Goal: Information Seeking & Learning: Understand process/instructions

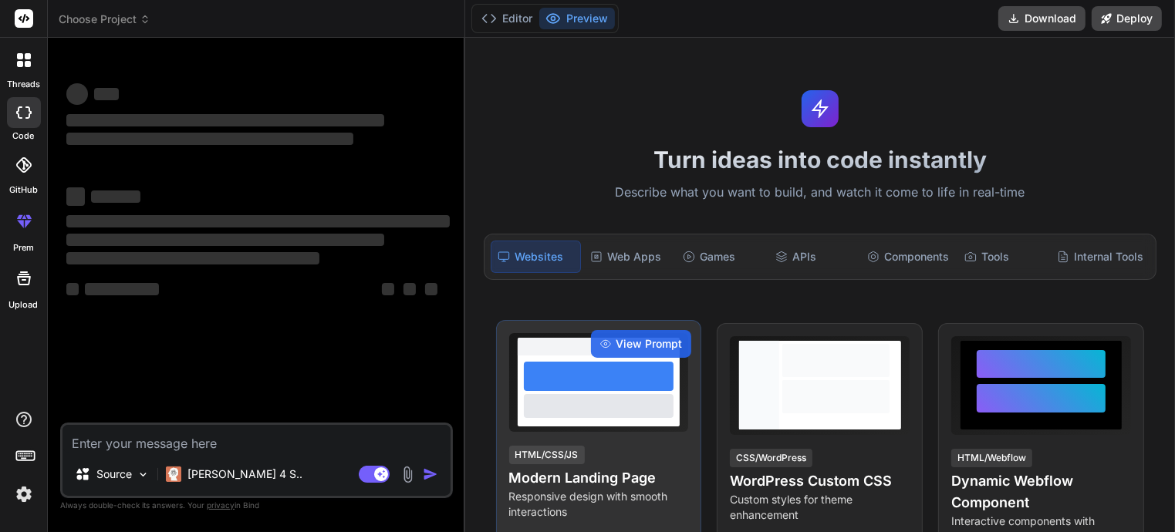
type textarea "x"
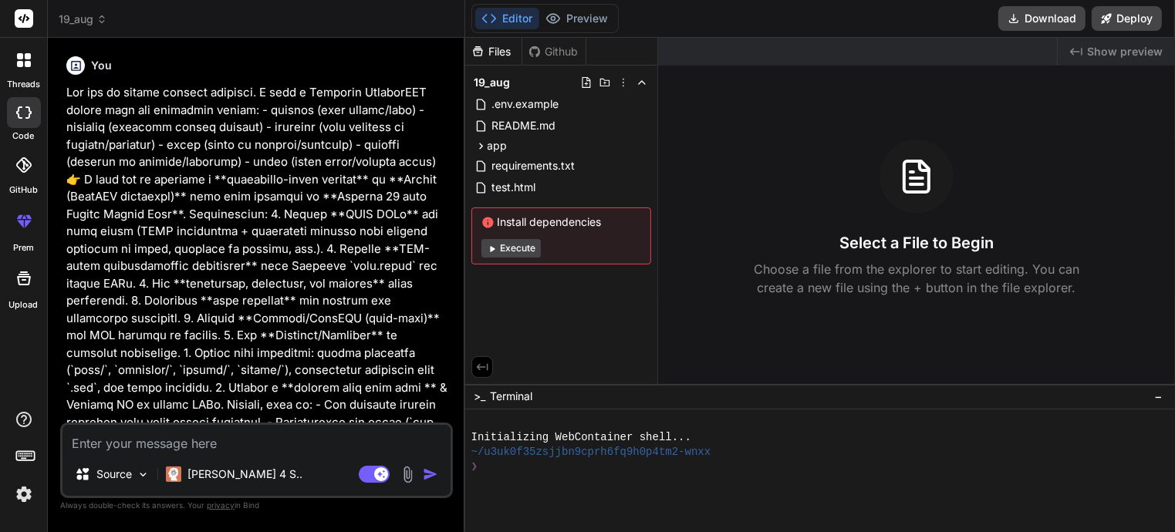
click at [123, 438] on textarea at bounding box center [257, 439] width 388 height 28
type textarea "s"
type textarea "x"
type textarea "se"
type textarea "x"
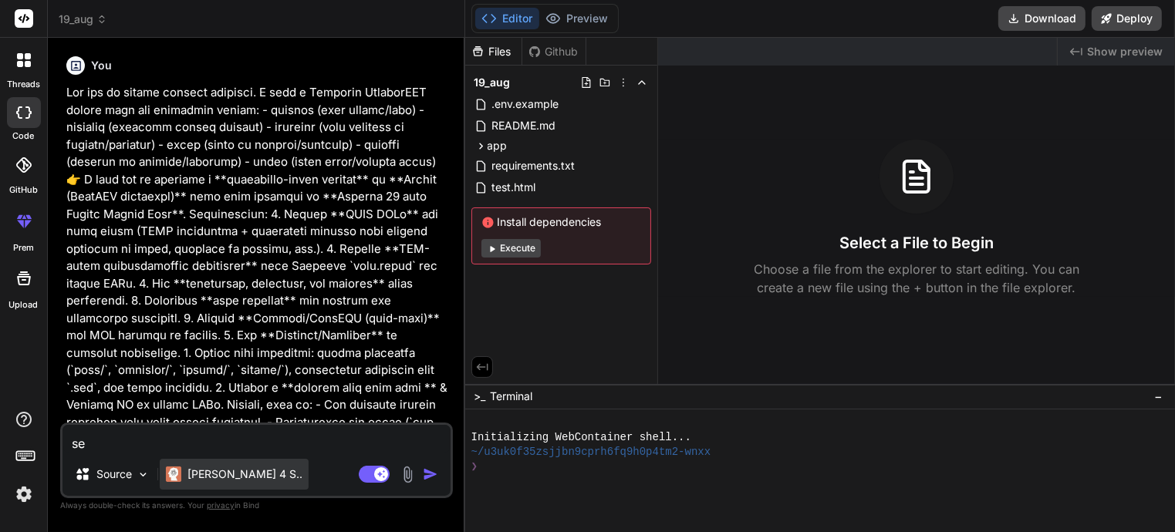
type textarea "seb"
type textarea "x"
type textarea "sebd"
type textarea "x"
type textarea "seb"
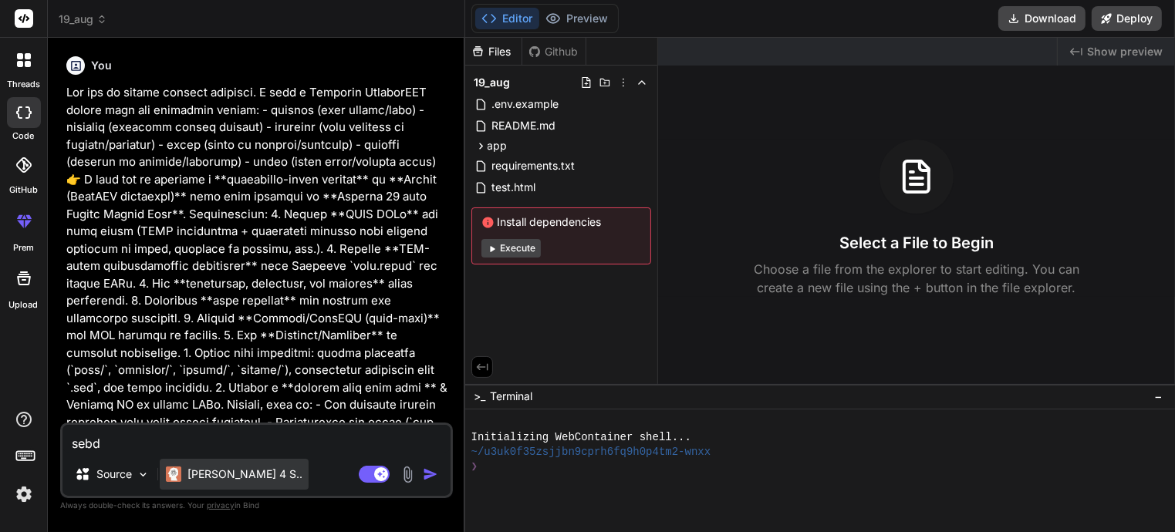
type textarea "x"
type textarea "se"
type textarea "x"
type textarea "s"
type textarea "x"
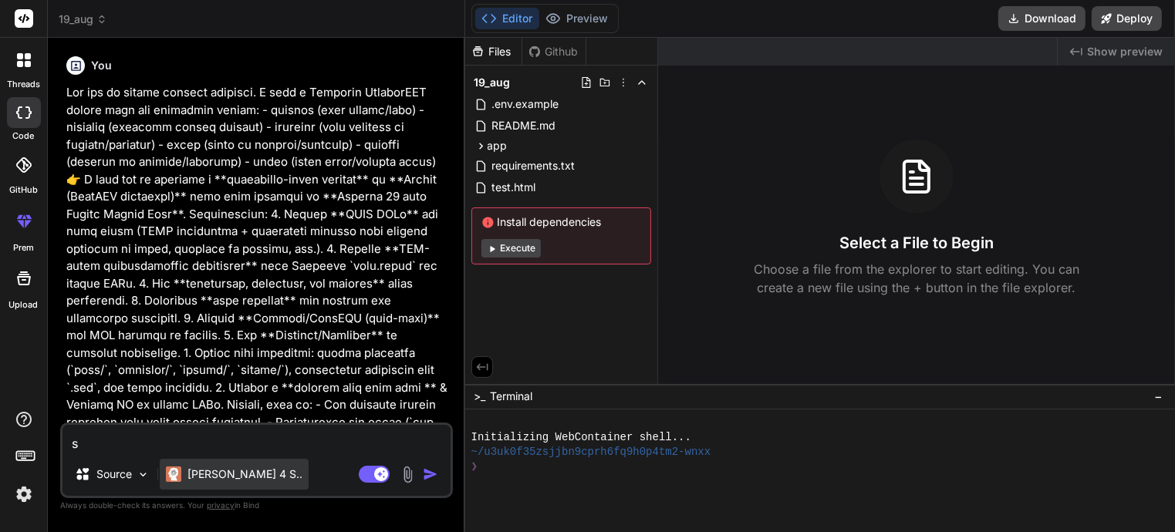
type textarea "x"
type textarea "s"
type textarea "x"
type textarea "se"
type textarea "x"
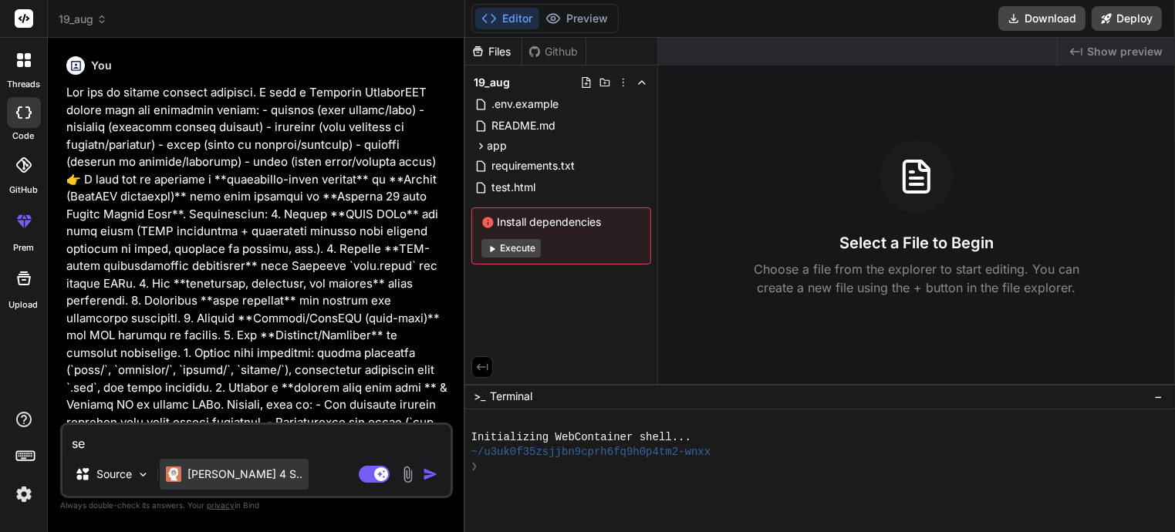
type textarea "sen"
type textarea "x"
type textarea "sen+"
type textarea "x"
type textarea "sen++"
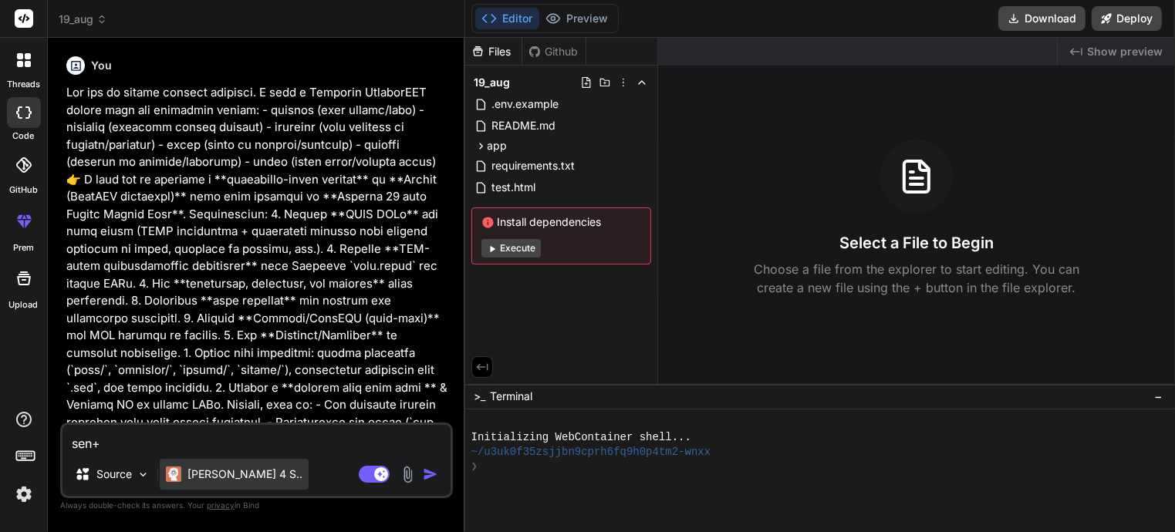
type textarea "x"
type textarea "sen+++"
type textarea "x"
type textarea "s"
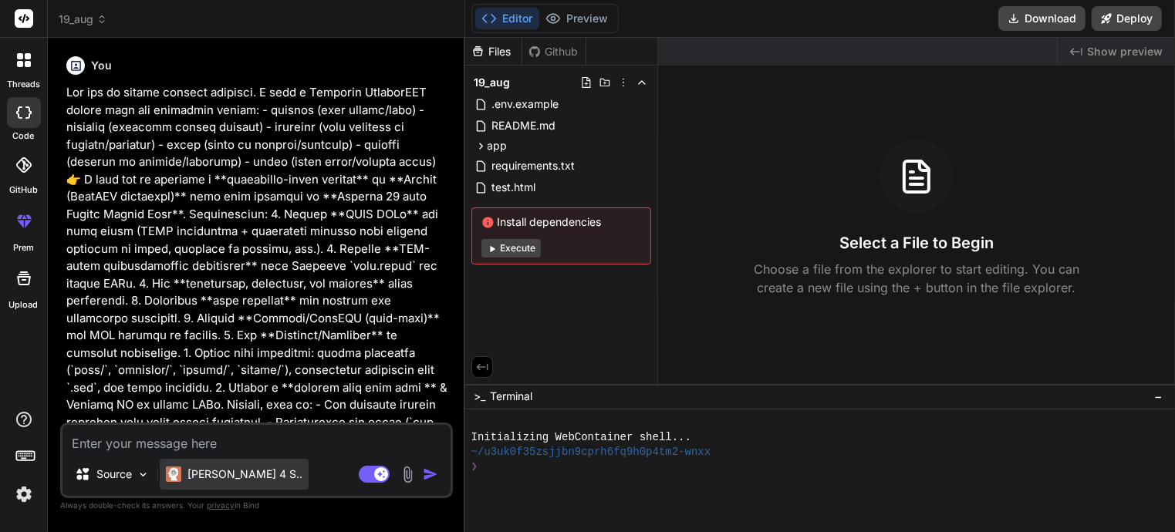
type textarea "x"
type textarea "se"
type textarea "x"
type textarea "sen"
type textarea "x"
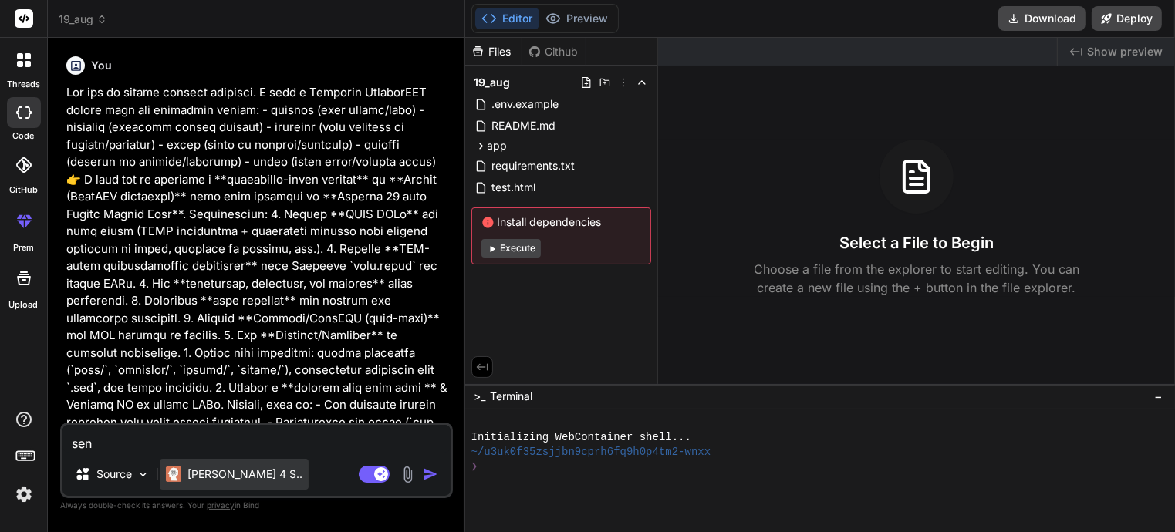
type textarea "send"
type textarea "x"
type textarea "send"
type textarea "x"
type textarea "send"
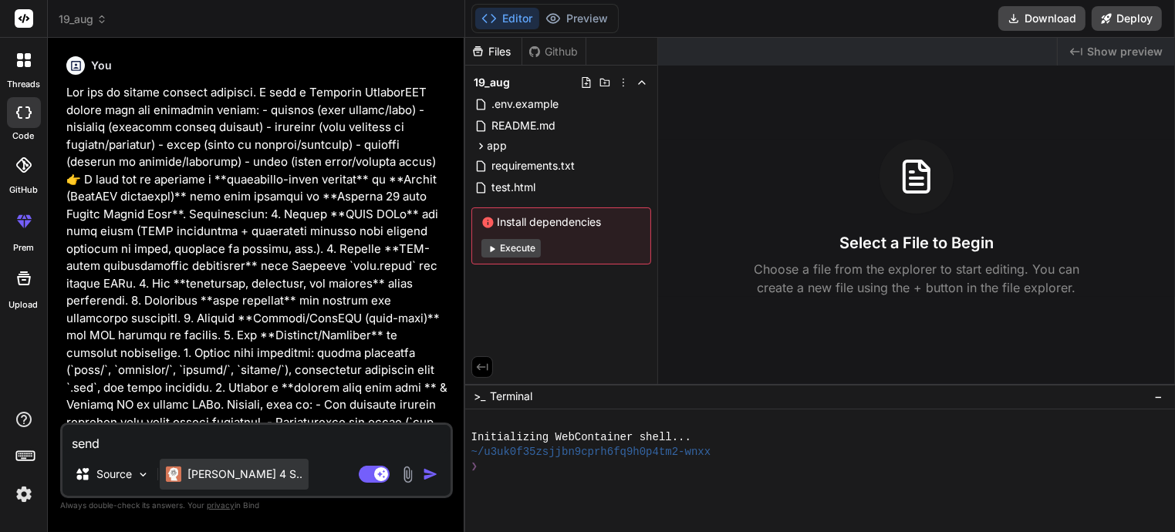
type textarea "x"
type textarea "sen"
type textarea "x"
type textarea "se"
type textarea "x"
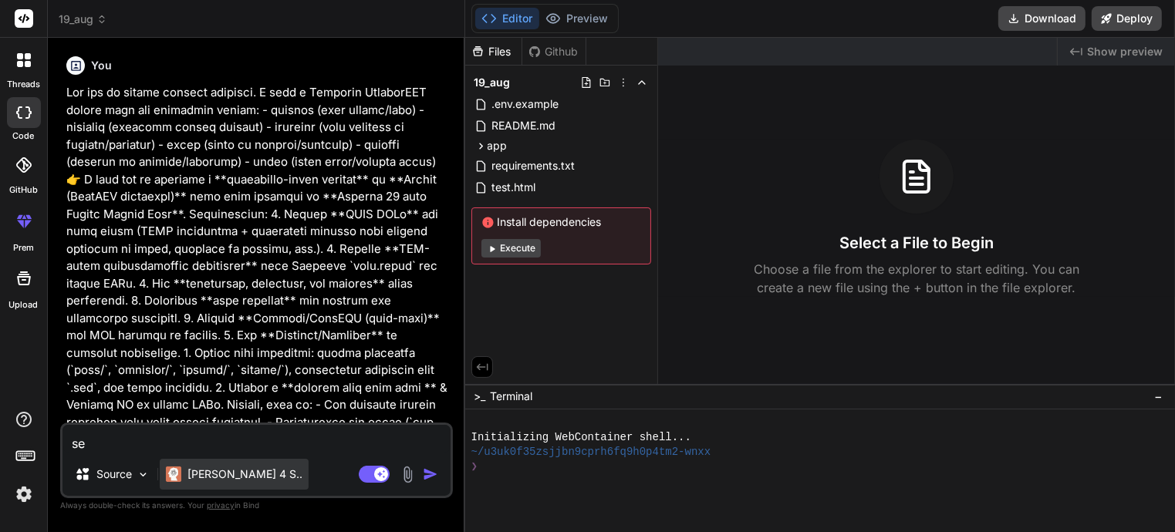
type textarea "s"
type textarea "x"
type textarea "S"
type textarea "x"
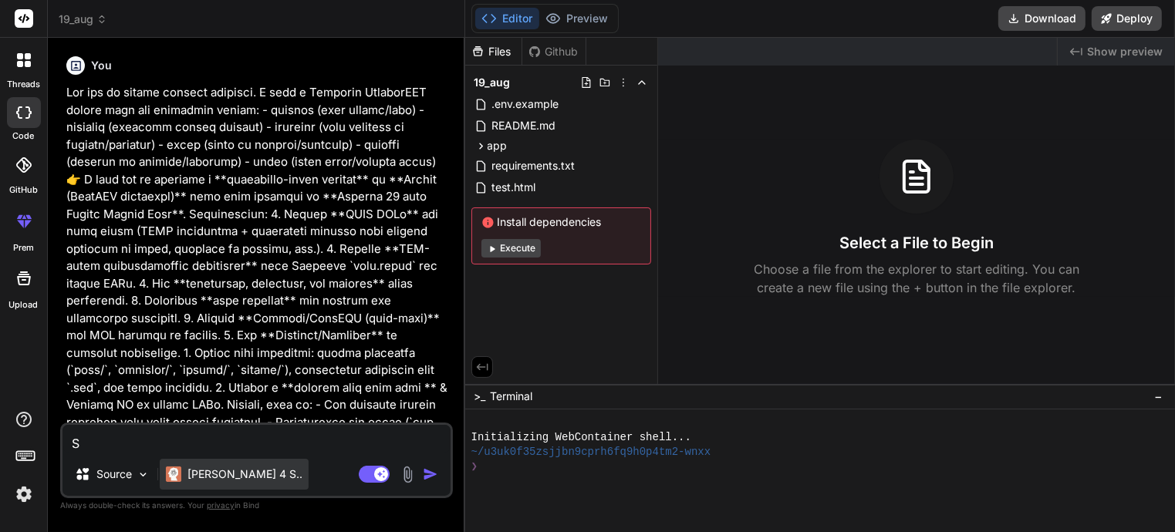
type textarea "Se"
type textarea "x"
type textarea "Sen"
type textarea "x"
type textarea "Send"
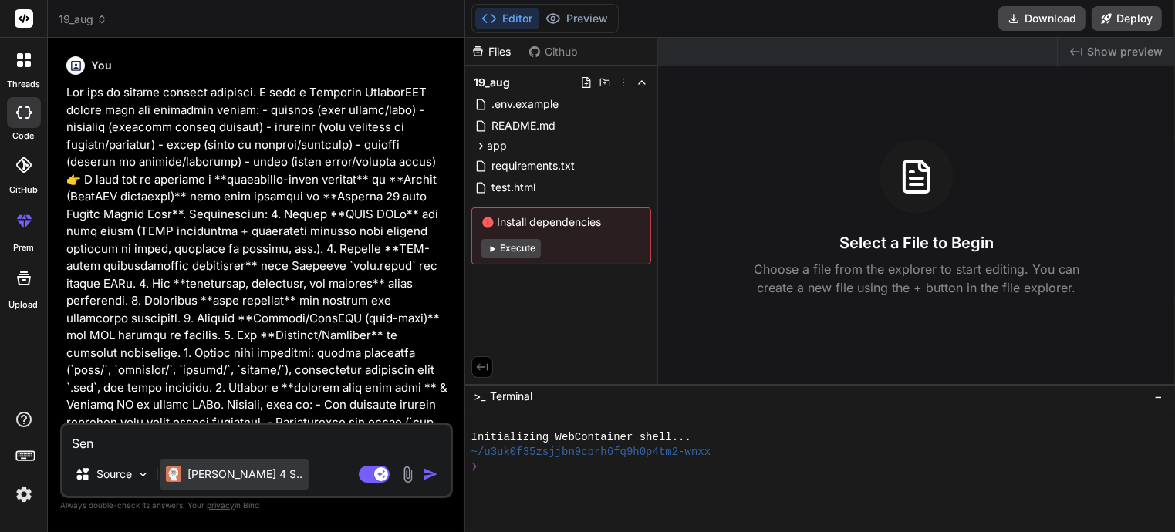
type textarea "x"
type textarea "Sen"
type textarea "x"
type textarea "Se"
type textarea "x"
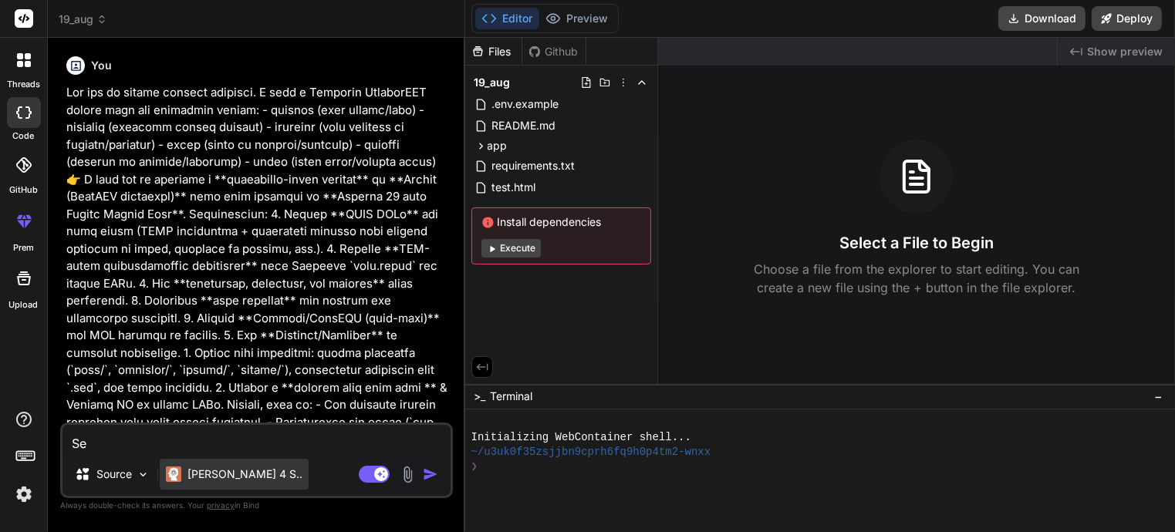
type textarea "S"
type textarea "x"
type textarea "S"
type textarea "x"
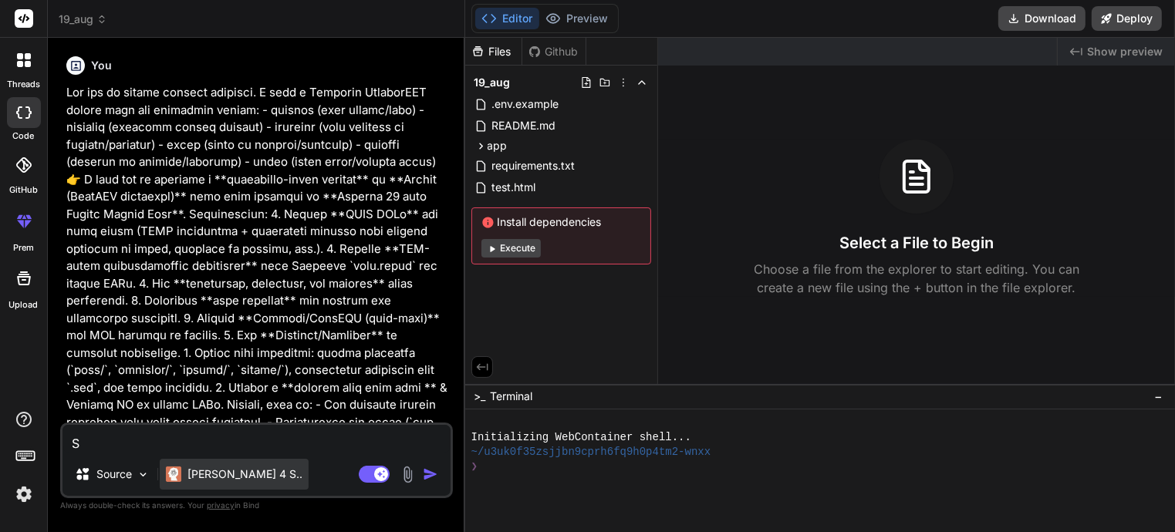
type textarea "Se"
type textarea "x"
type textarea "Sen"
type textarea "x"
type textarea "Send"
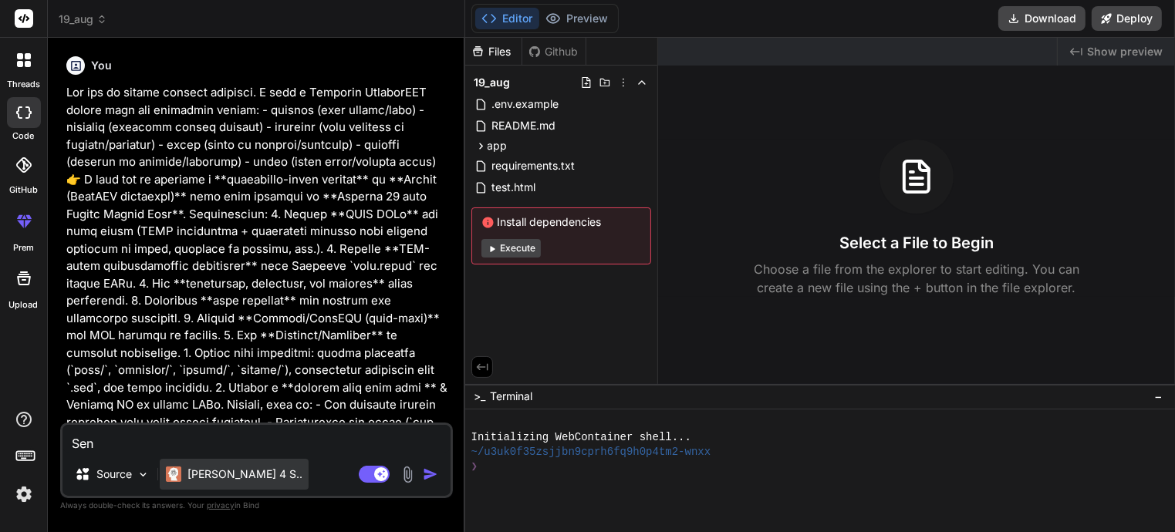
type textarea "x"
type textarea "Sen"
type textarea "x"
type textarea "Se"
type textarea "x"
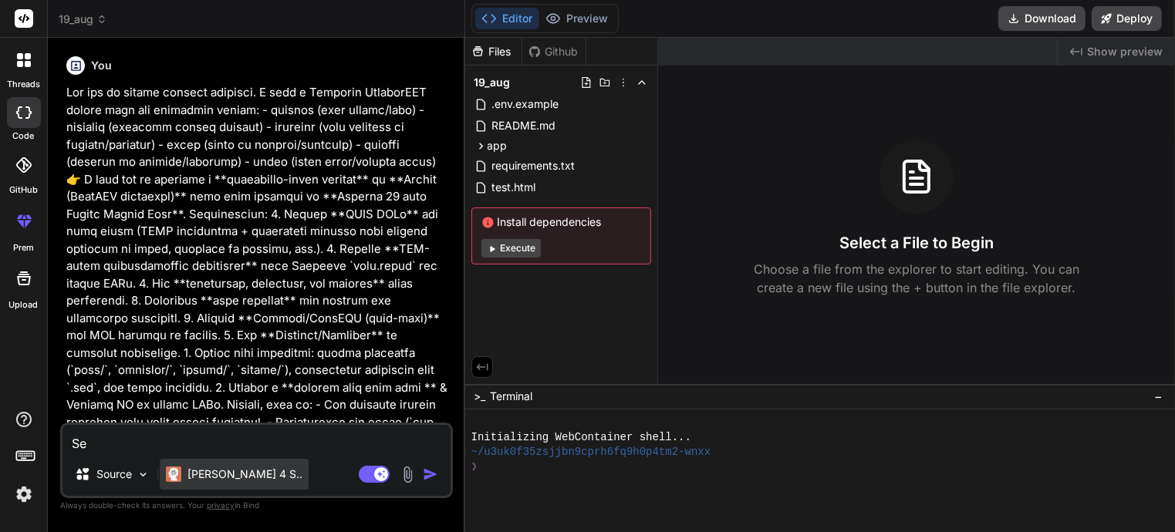
type textarea "S"
type textarea "x"
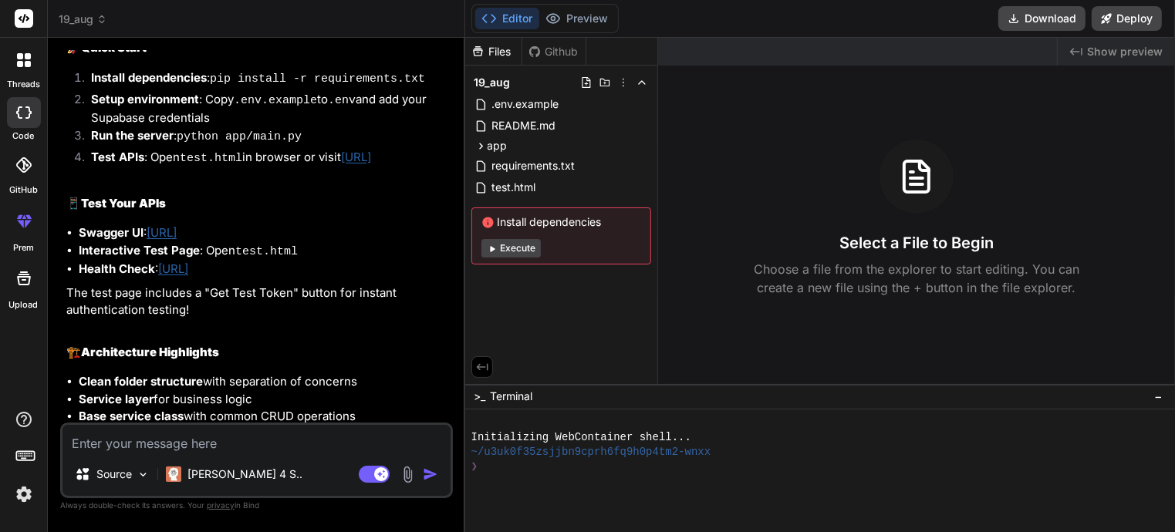
scroll to position [2764, 0]
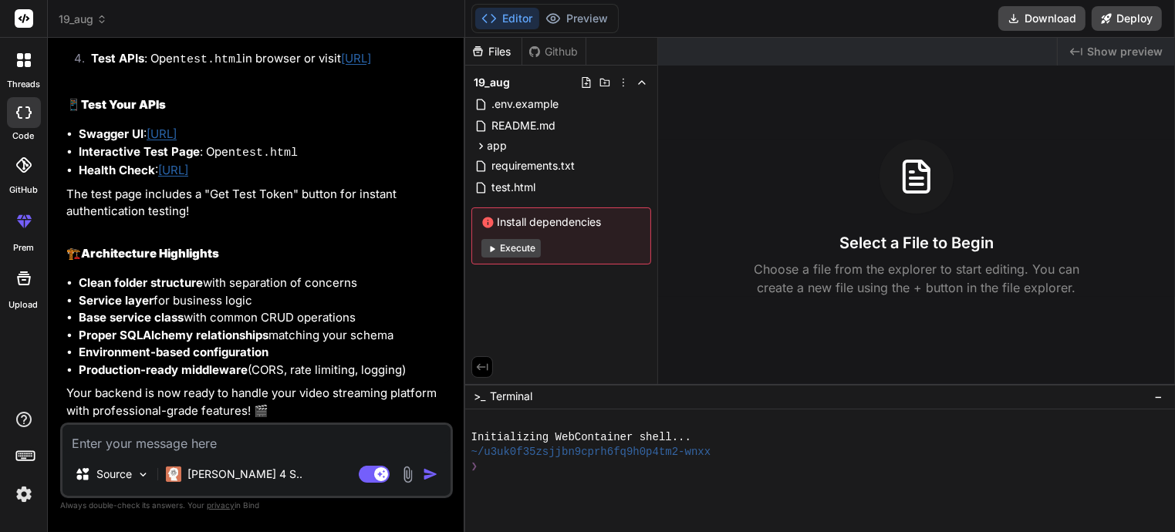
click at [183, 441] on textarea at bounding box center [257, 439] width 388 height 28
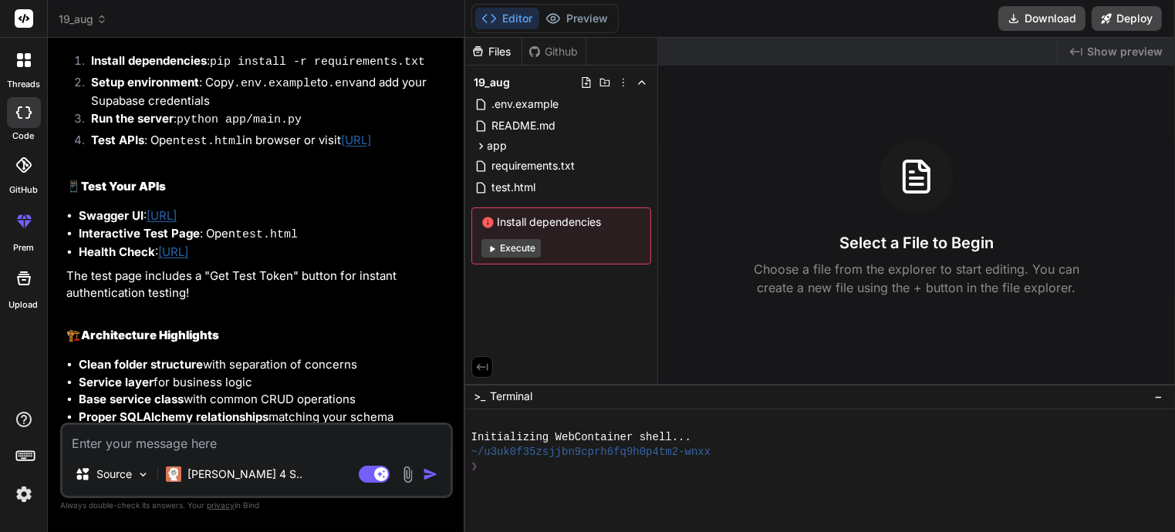
scroll to position [2610, 0]
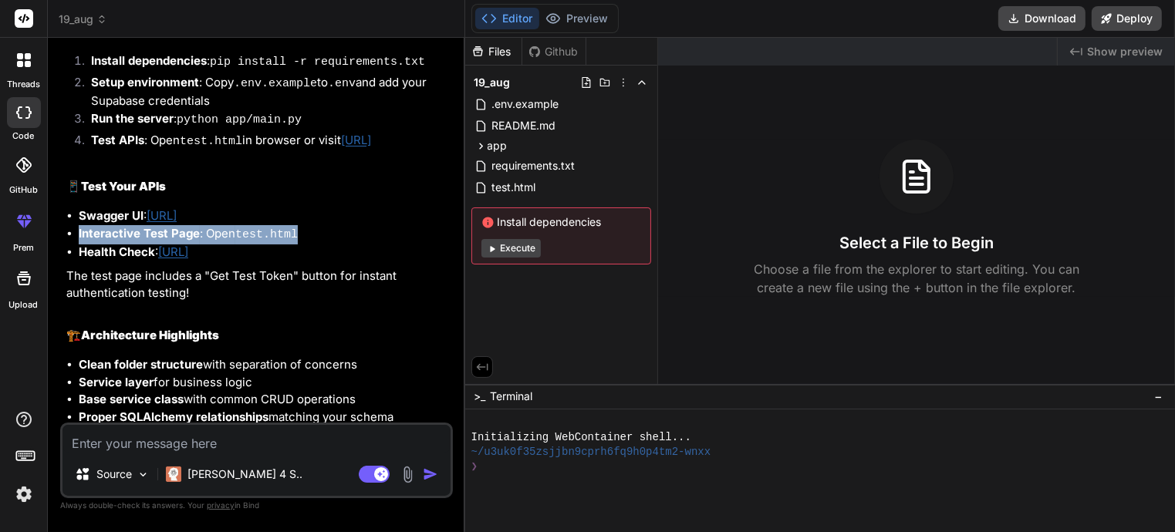
drag, startPoint x: 292, startPoint y: 312, endPoint x: 76, endPoint y: 308, distance: 216.1
click at [76, 262] on ul "Swagger UI : [URL] Interactive Test Page : Open test.html Health Check : [URL]" at bounding box center [257, 235] width 383 height 54
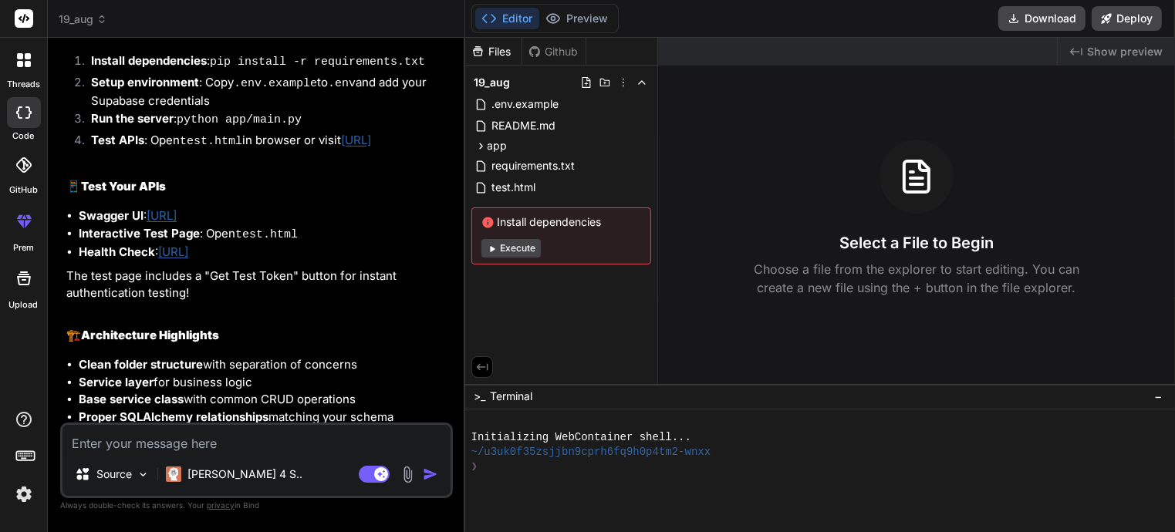
click at [98, 245] on li "Interactive Test Page : Open test.html" at bounding box center [264, 234] width 371 height 19
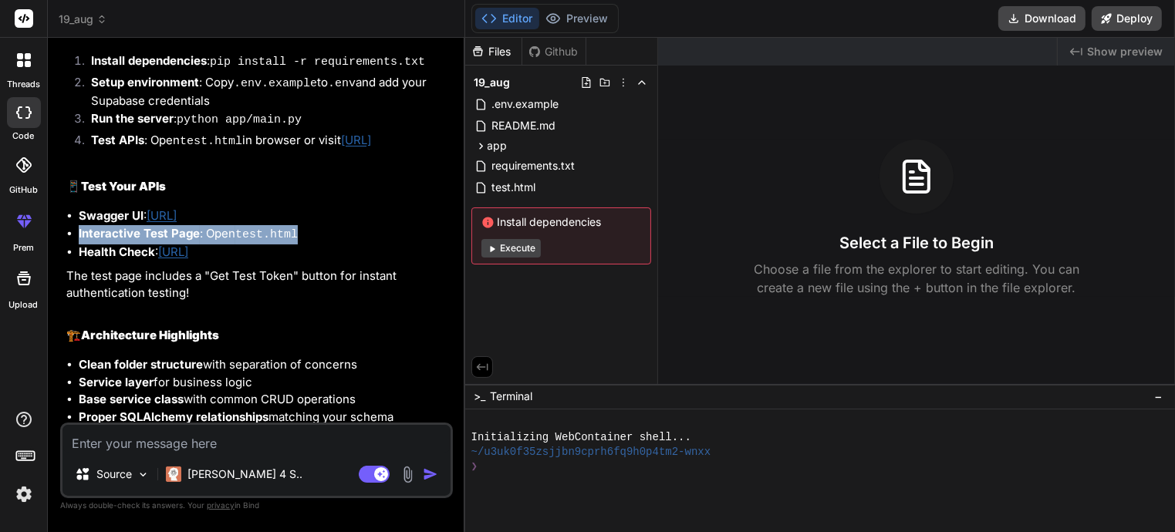
click at [98, 245] on li "Interactive Test Page : Open test.html" at bounding box center [264, 234] width 371 height 19
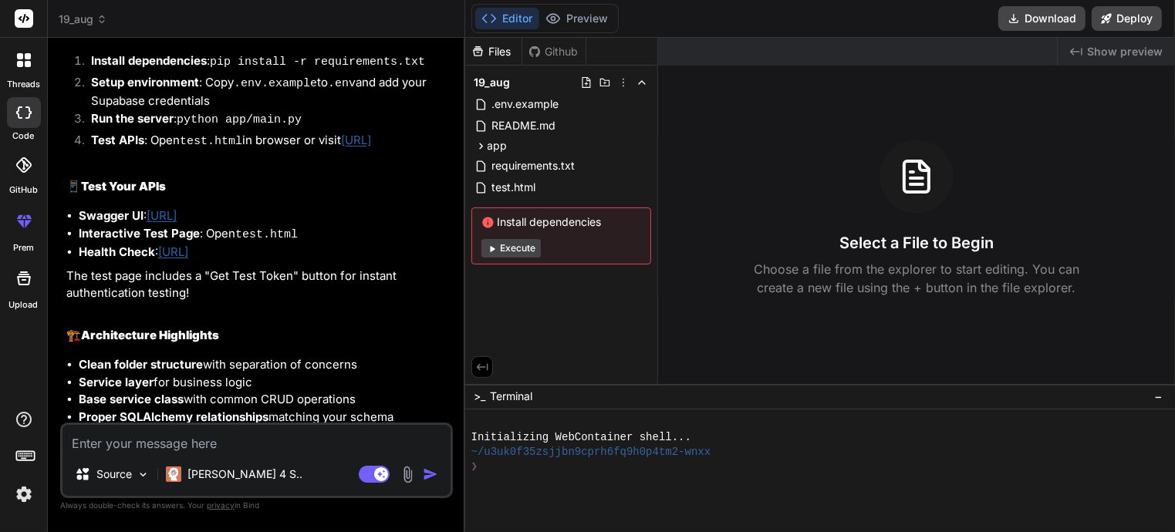
click at [100, 223] on strong "Swagger UI" at bounding box center [111, 215] width 65 height 15
click at [327, 225] on li "Swagger UI : [URL]" at bounding box center [264, 217] width 371 height 18
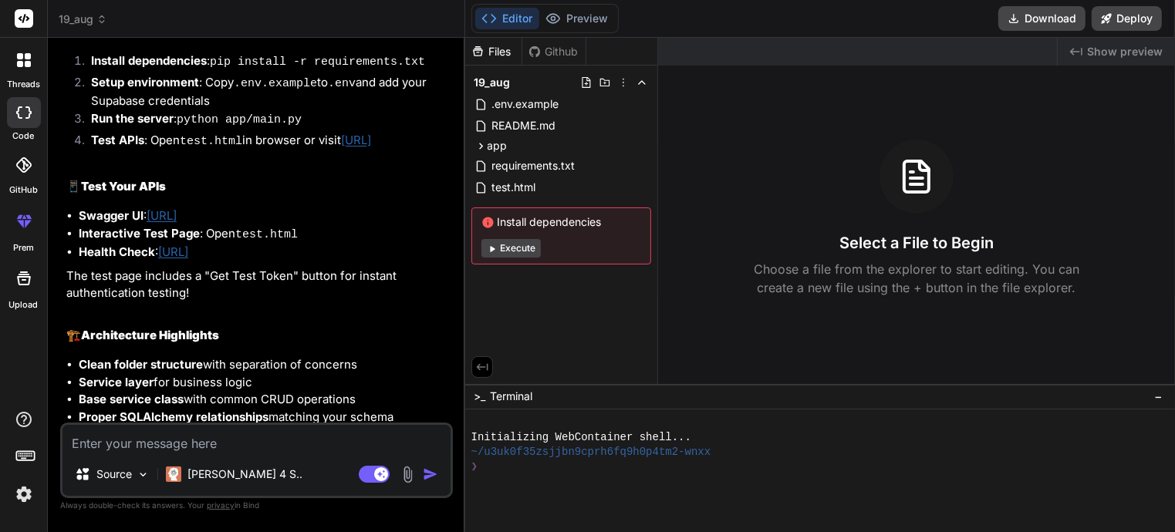
click at [296, 225] on li "Swagger UI : [URL]" at bounding box center [264, 217] width 371 height 18
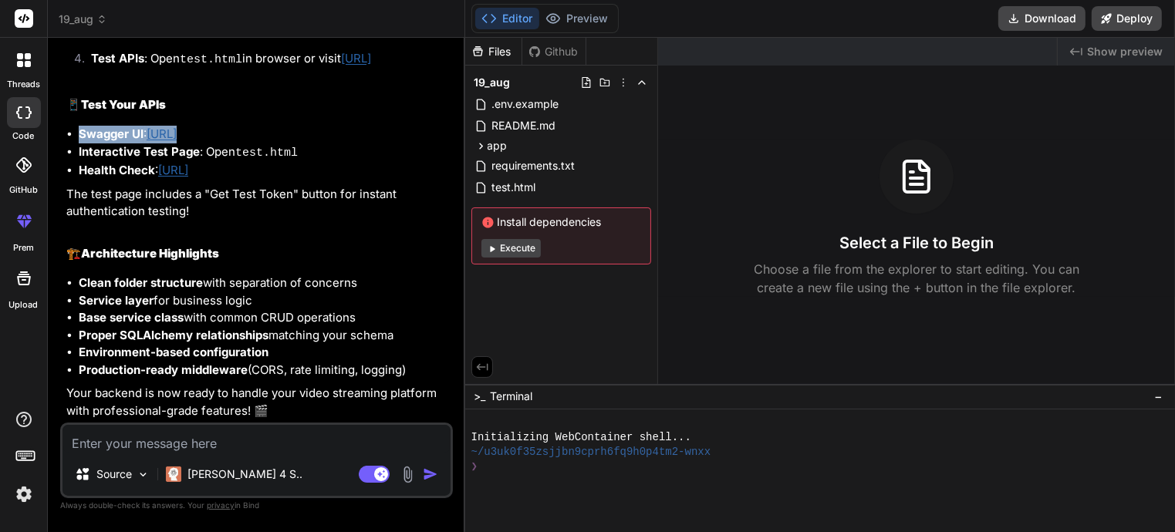
scroll to position [2764, 0]
click at [167, 444] on textarea at bounding box center [257, 439] width 388 height 28
type textarea "f"
type textarea "x"
type textarea "fu"
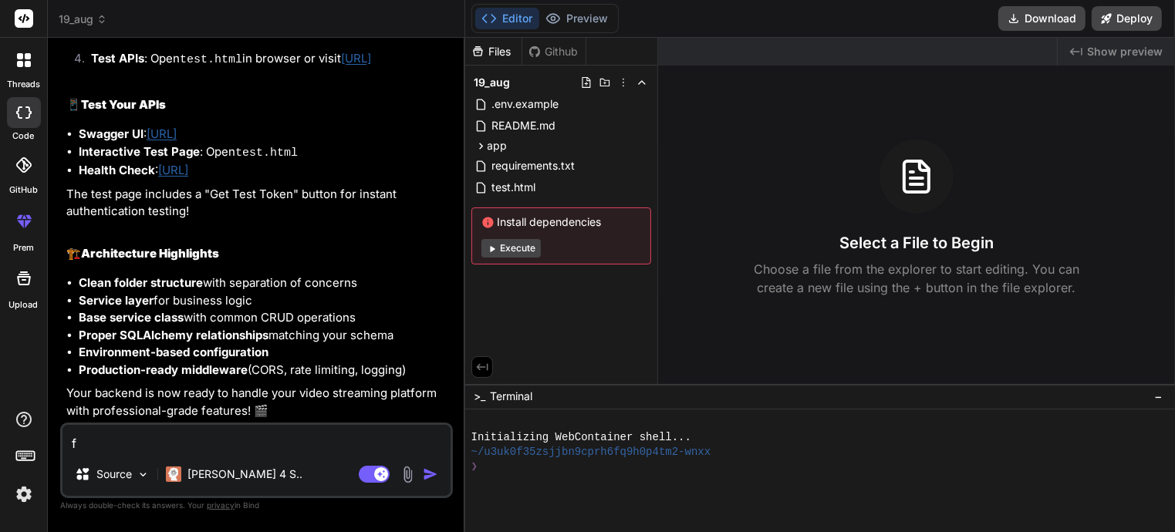
type textarea "x"
type textarea "ful"
type textarea "x"
type textarea "full"
type textarea "x"
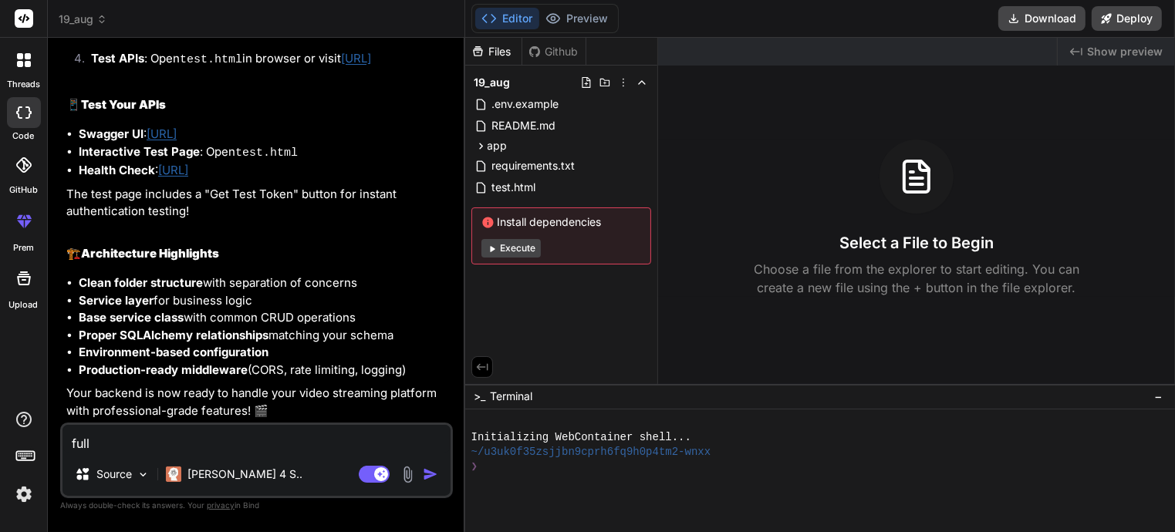
type textarea "full"
type textarea "x"
type textarea "full p"
type textarea "x"
type textarea "full pr"
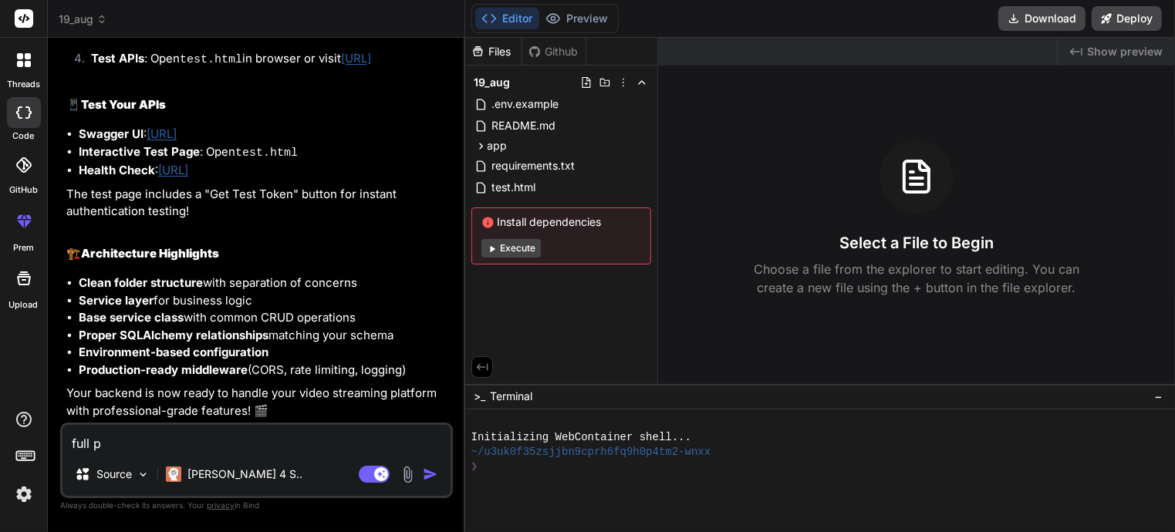
type textarea "x"
type textarea "full pro"
type textarea "x"
type textarea "full proc"
type textarea "x"
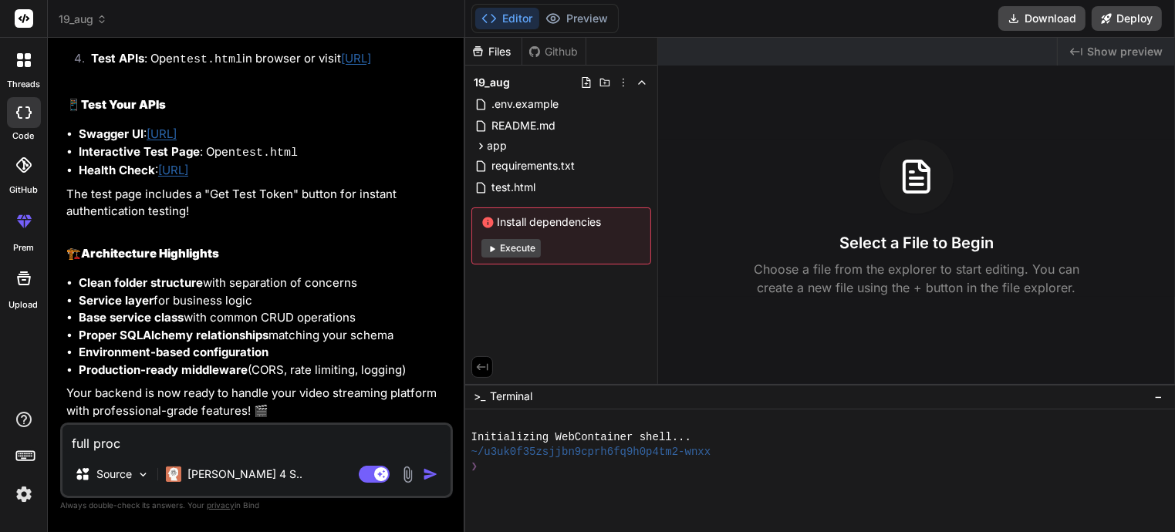
type textarea "full proce"
type textarea "x"
type textarea "full proces"
type textarea "x"
type textarea "full process"
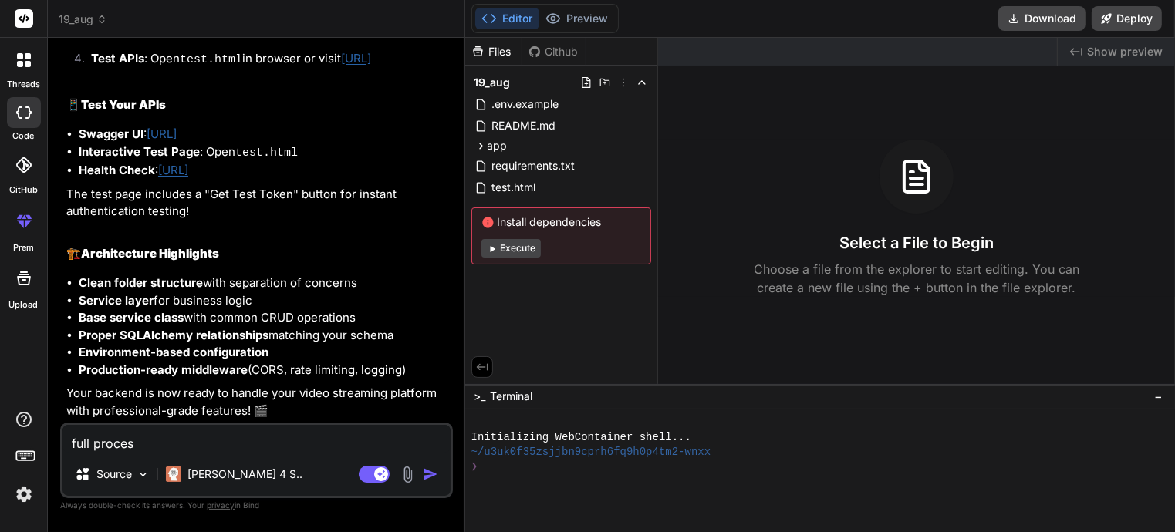
type textarea "x"
type textarea "full process"
type textarea "x"
type textarea "full process o"
type textarea "x"
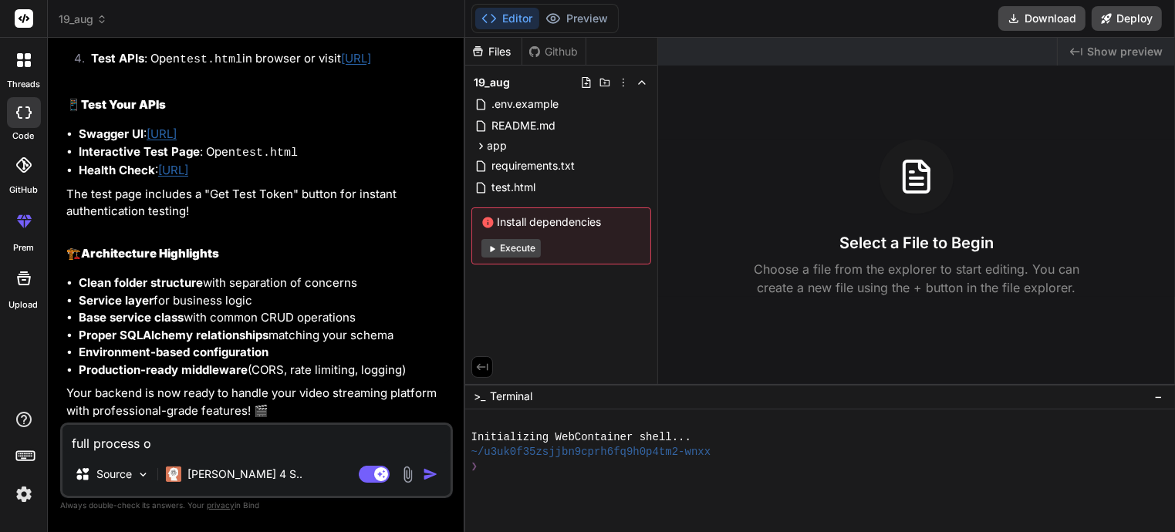
type textarea "full process of"
type textarea "x"
type textarea "full process of"
type textarea "x"
type textarea "full process of h"
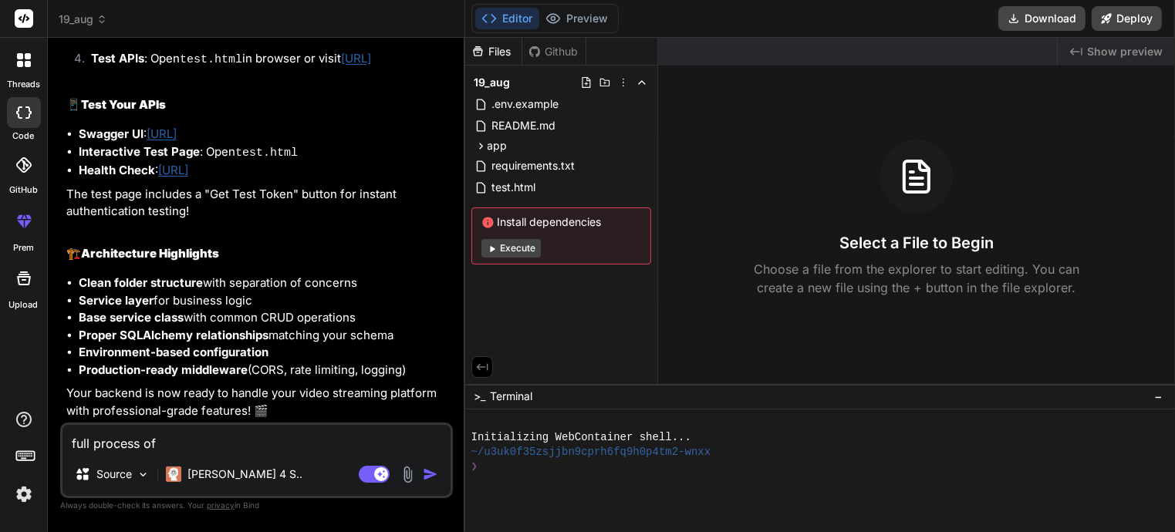
type textarea "x"
type textarea "full process of ho"
type textarea "x"
type textarea "full process of how"
type textarea "x"
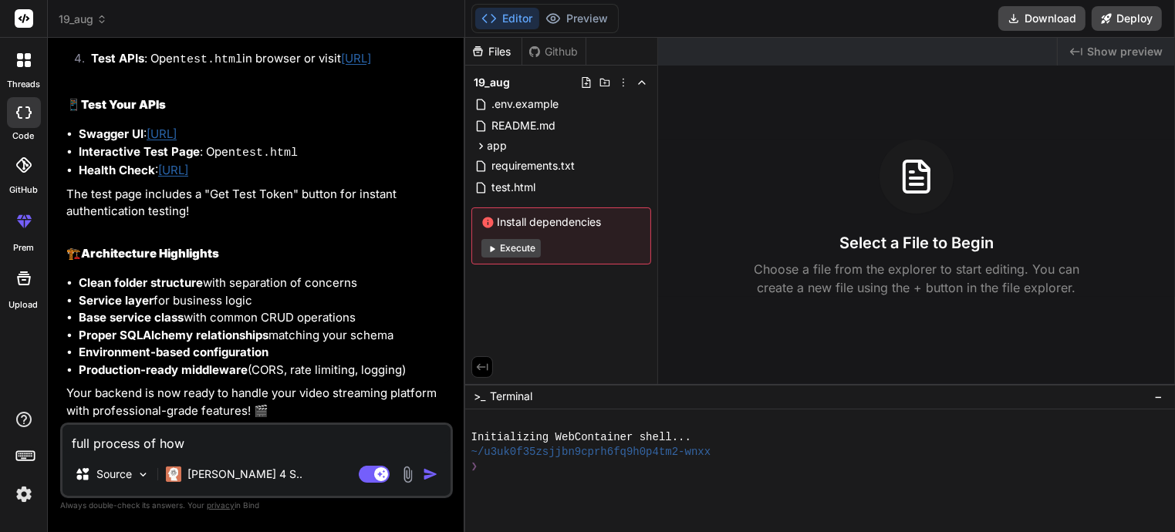
type textarea "full process of how"
type textarea "x"
type textarea "full process of how d"
type textarea "x"
type textarea "full process of how da"
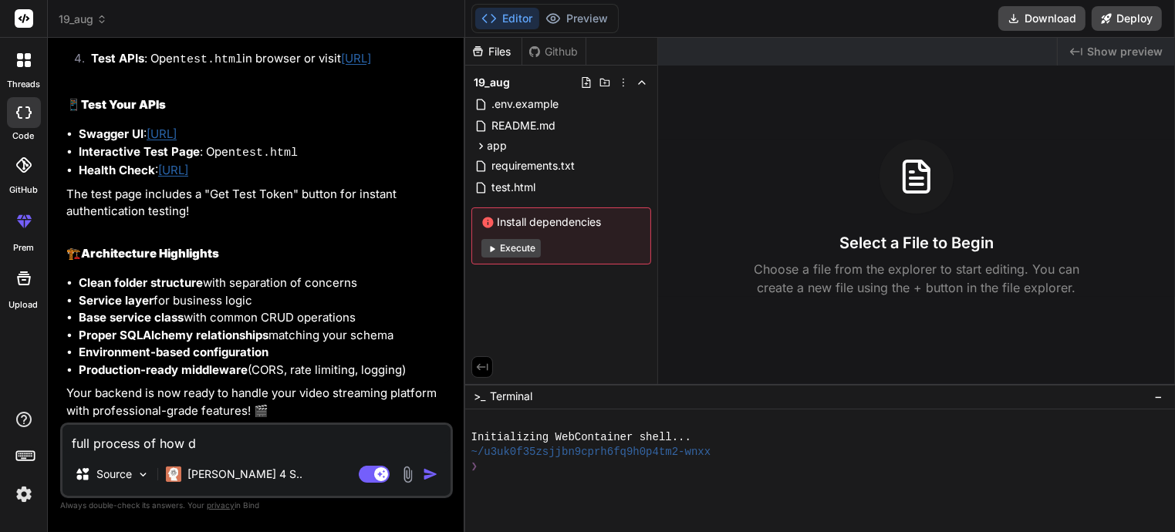
type textarea "x"
type textarea "full process of how dat"
type textarea "x"
type textarea "full process of how data"
type textarea "x"
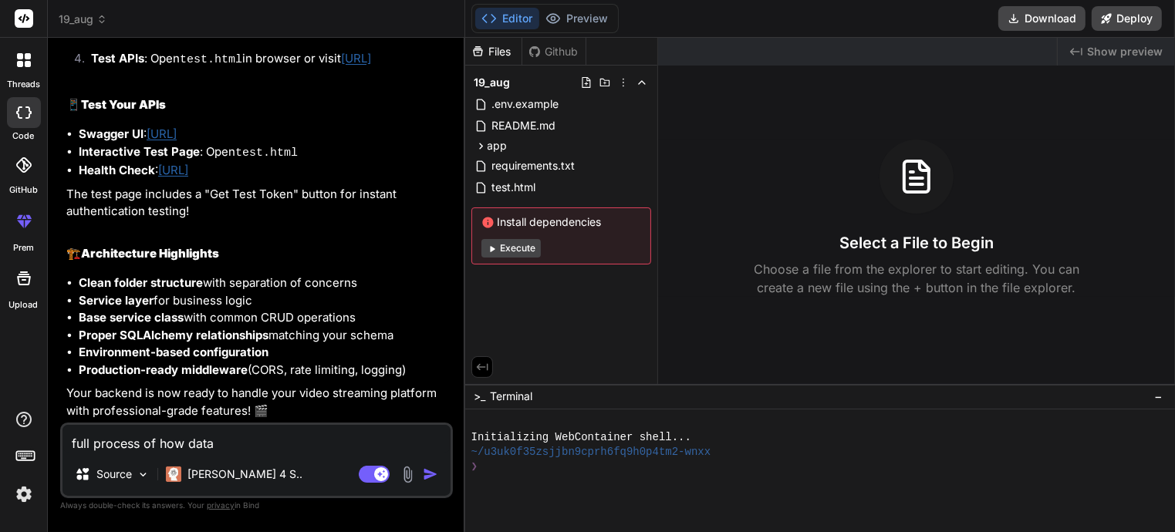
type textarea "full process of how datab"
type textarea "x"
type textarea "full process of how databa"
type textarea "x"
type textarea "full process of how databad"
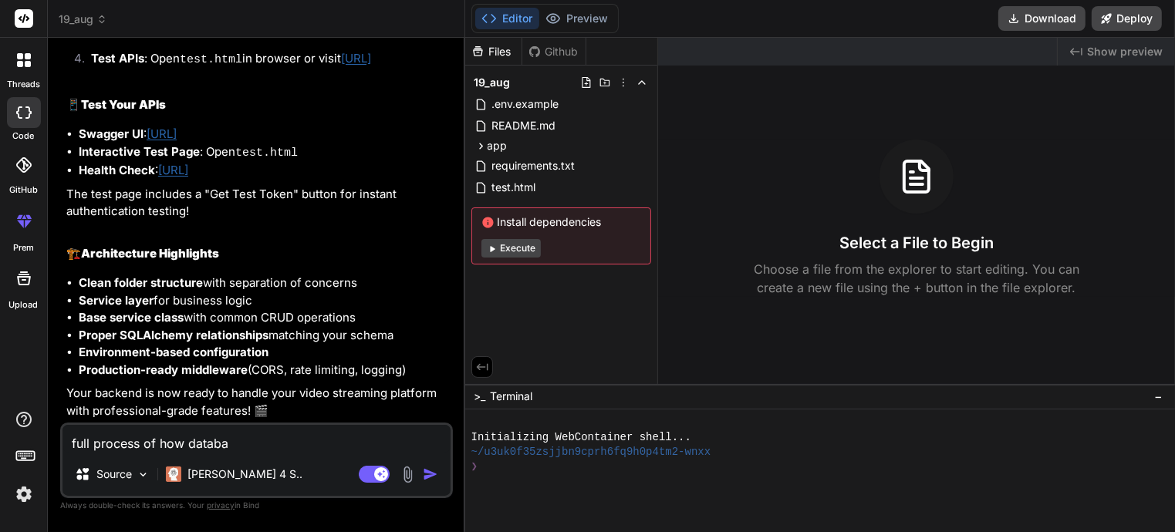
type textarea "x"
type textarea "full process of how databa"
type textarea "x"
type textarea "full process of how databas"
type textarea "x"
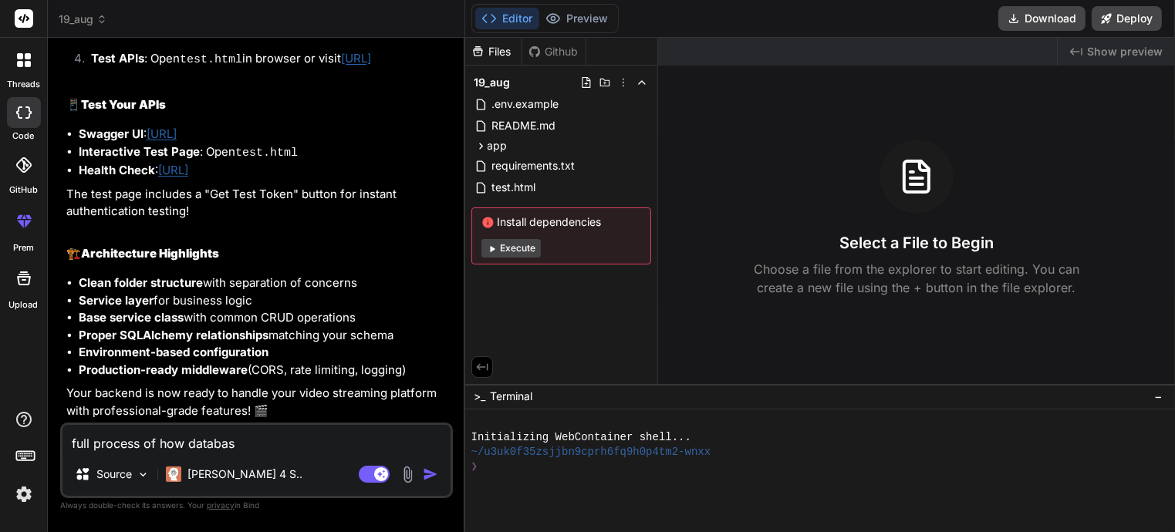
type textarea "full process of how database"
type textarea "x"
type textarea "full process of how database"
type textarea "x"
type textarea "full process of how database i"
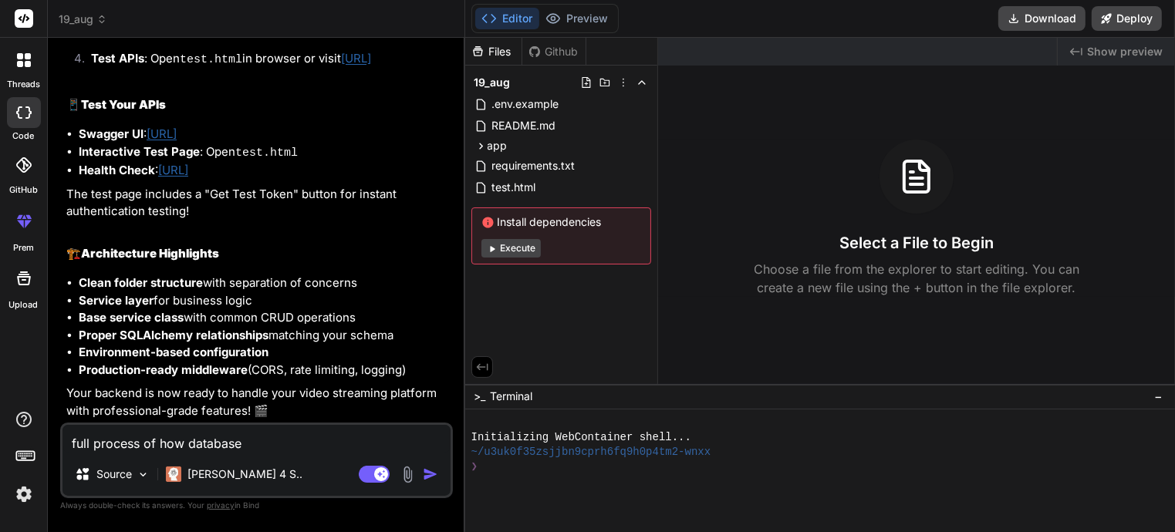
type textarea "x"
type textarea "full process of how database is"
type textarea "x"
type textarea "full process of how database is"
type textarea "x"
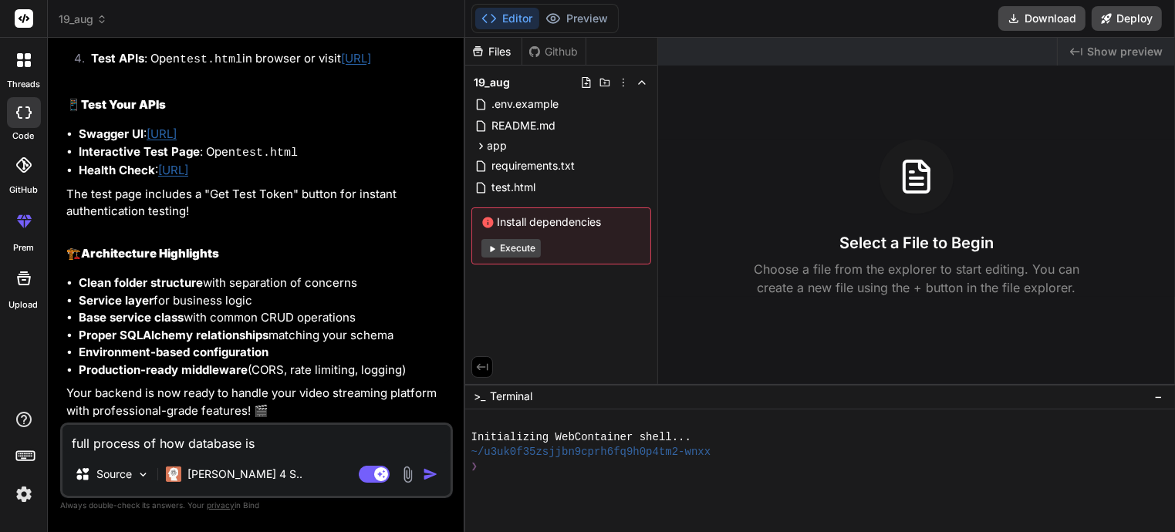
type textarea "full process of how database is c"
type textarea "x"
type textarea "full process of how database is co"
type textarea "x"
type textarea "full process of how database is con"
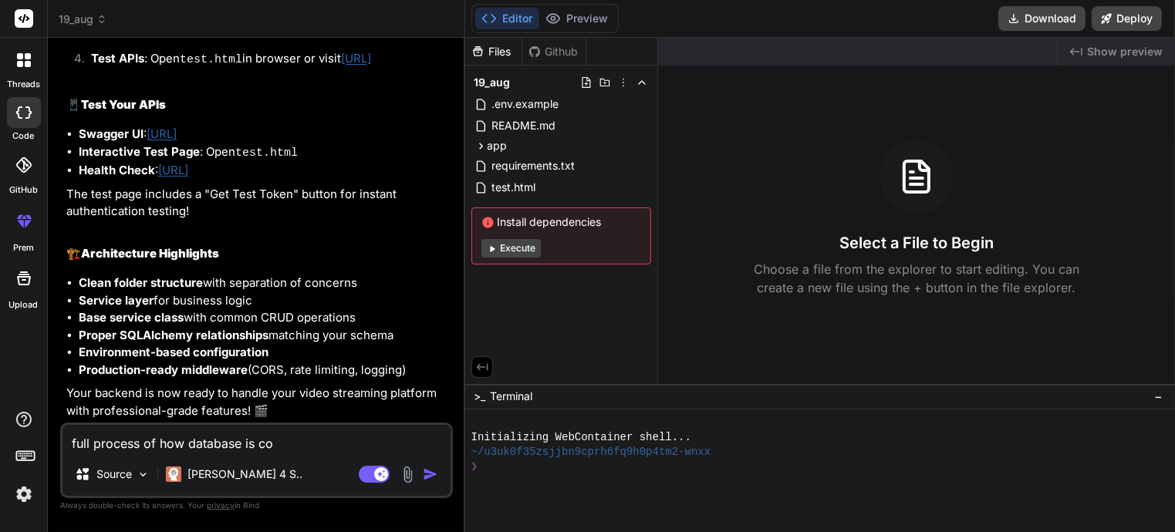
type textarea "x"
type textarea "full process of how database is conn"
type textarea "x"
type textarea "full process of how database is conne"
type textarea "x"
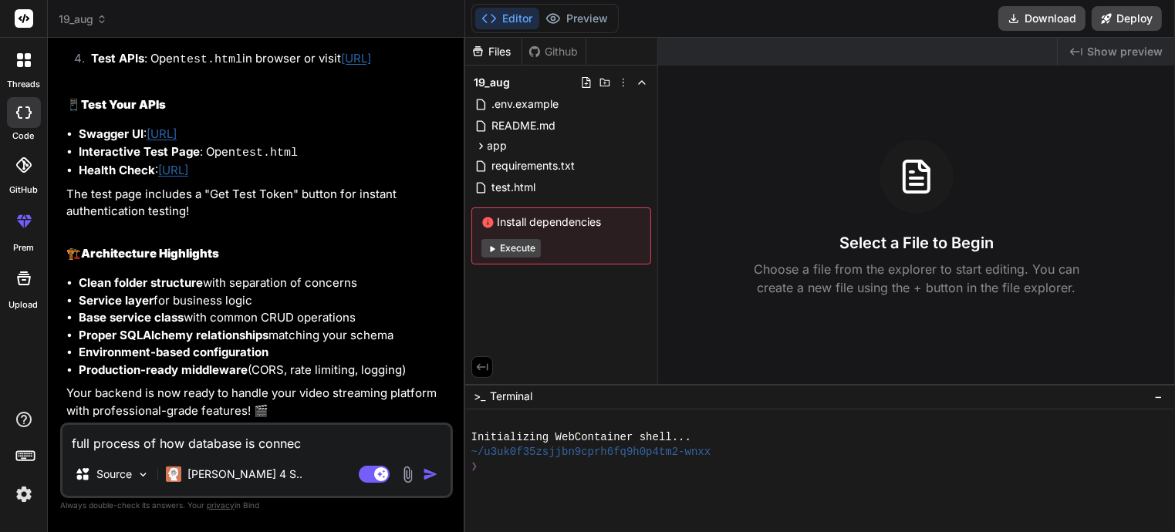
type textarea "full process of how database is connecv"
type textarea "x"
type textarea "full process of how database is connecvt"
type textarea "x"
type textarea "full process of how database is connecvti"
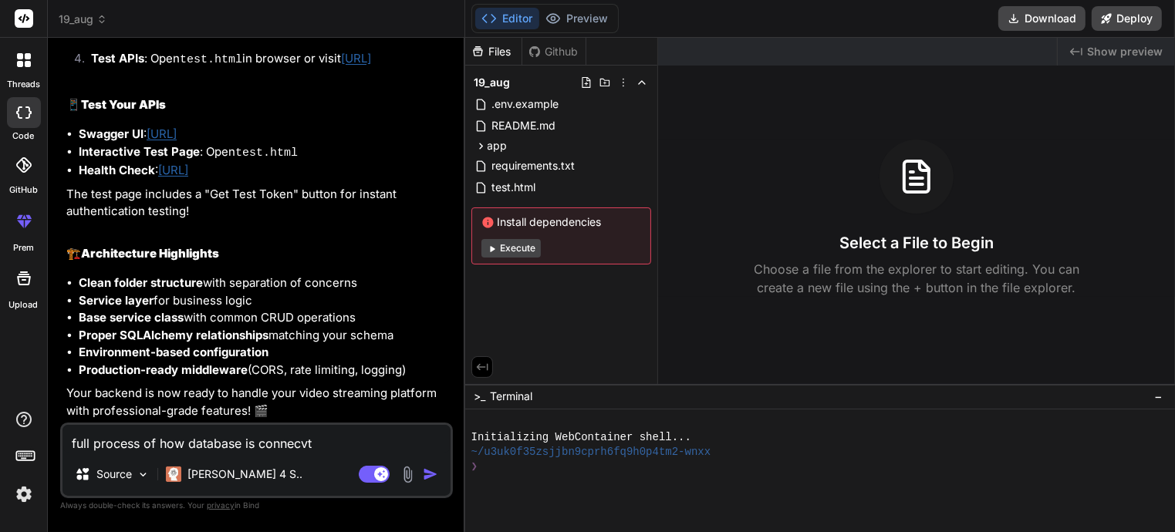
type textarea "x"
type textarea "full process of how database is connecvtin"
type textarea "x"
type textarea "full process of how database is connecvting"
type textarea "x"
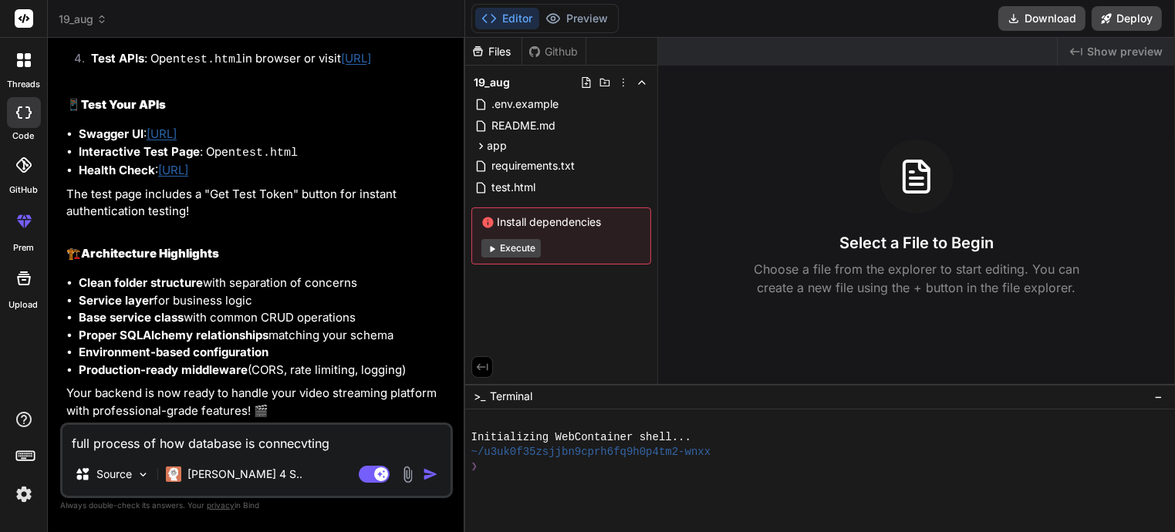
type textarea "full process of how database is connecvting"
type textarea "x"
type textarea "full process of how database is connecvting a"
type textarea "x"
type textarea "full process of how database is connecvting an"
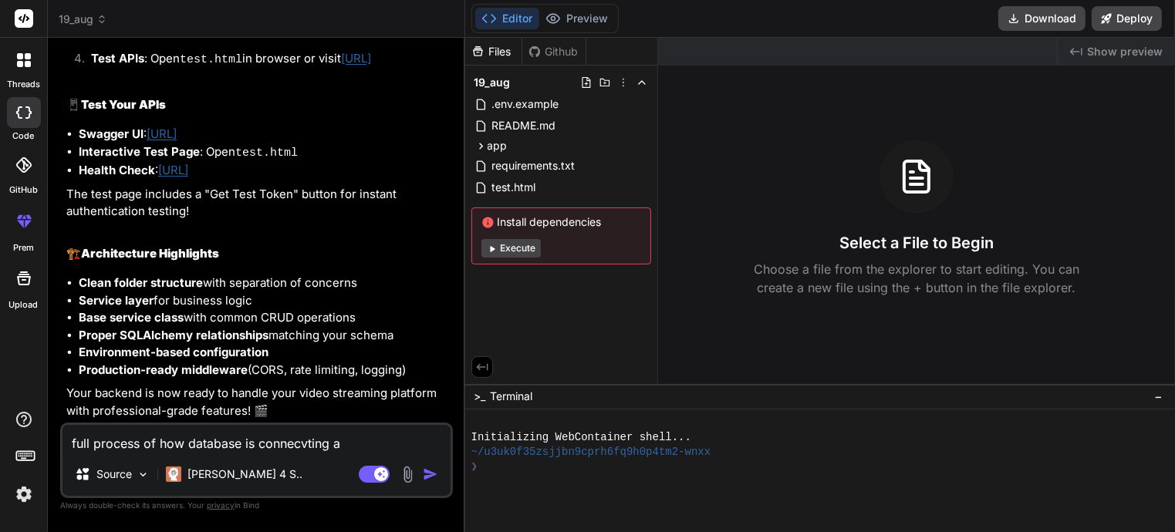
type textarea "x"
type textarea "full process of how database is connecvting and"
type textarea "x"
type textarea "full process of how database is connecvting and"
type textarea "x"
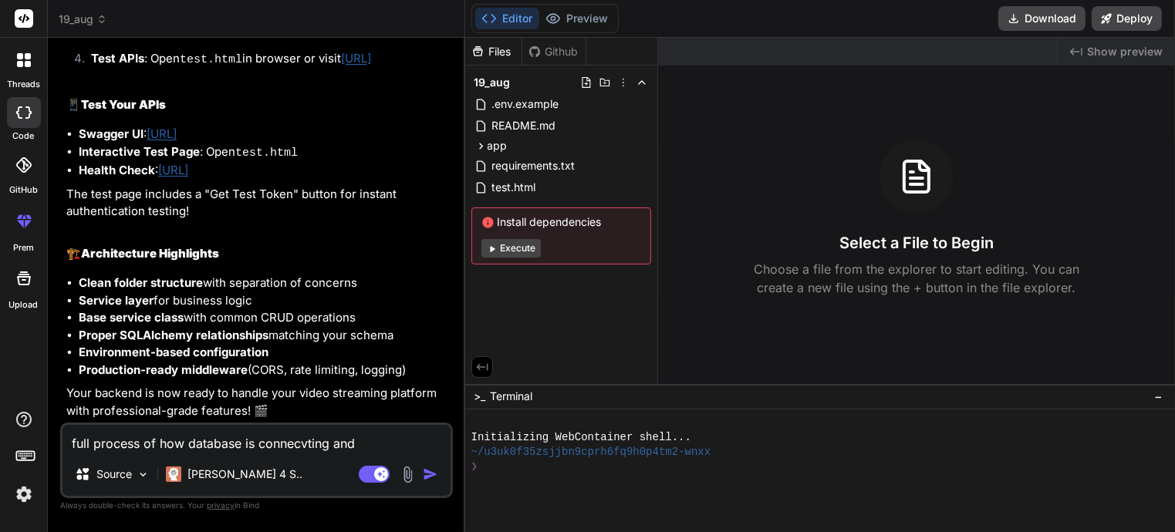
type textarea "full process of how database is connecvting and h"
type textarea "x"
type textarea "full process of how database is connecvting and ho"
type textarea "x"
type textarea "full process of how database is connecvting and how"
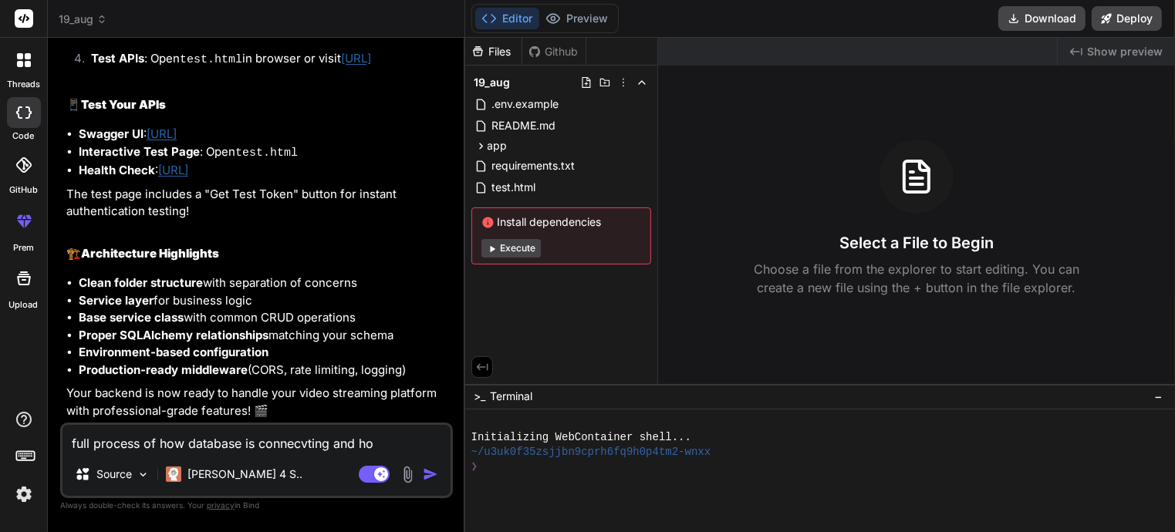
type textarea "x"
type textarea "full process of how database is connecvting and how"
type textarea "x"
type textarea "full process of how database is connecvting and how i"
type textarea "x"
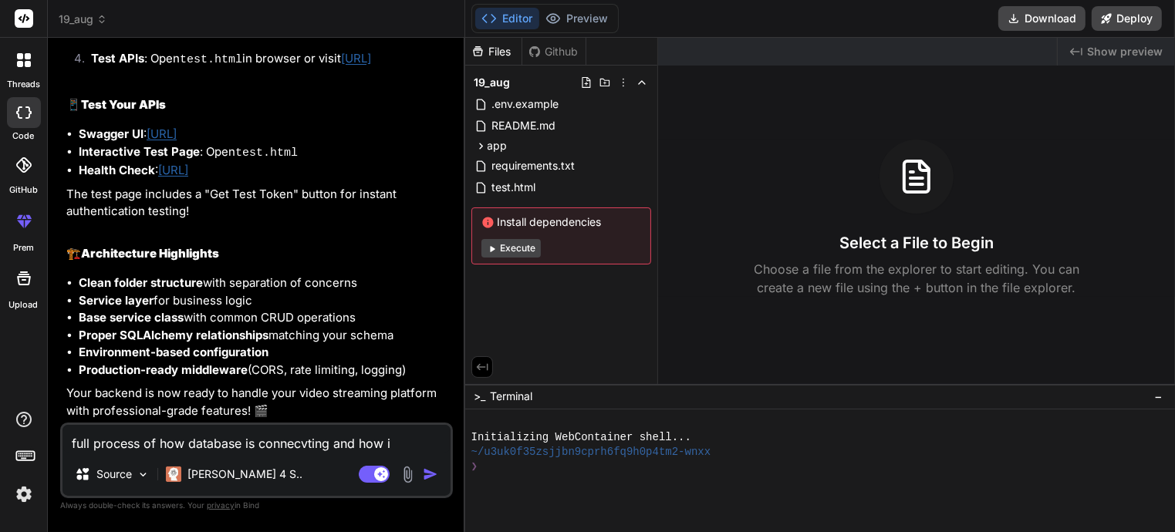
type textarea "full process of how database is connecvting and how it"
type textarea "x"
type textarea "full process of how database is connecvting and how its"
type textarea "x"
type textarea "full process of how database is connecvting and how its"
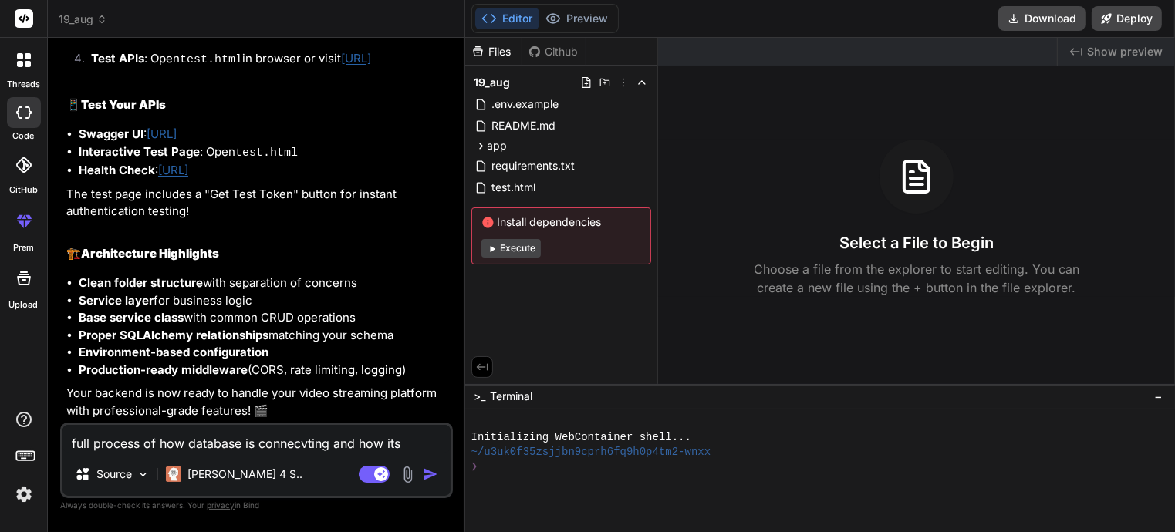
type textarea "x"
type textarea "full process of how database is connecvting and how its r"
type textarea "x"
type textarea "full process of how database is connecvting and how its ru"
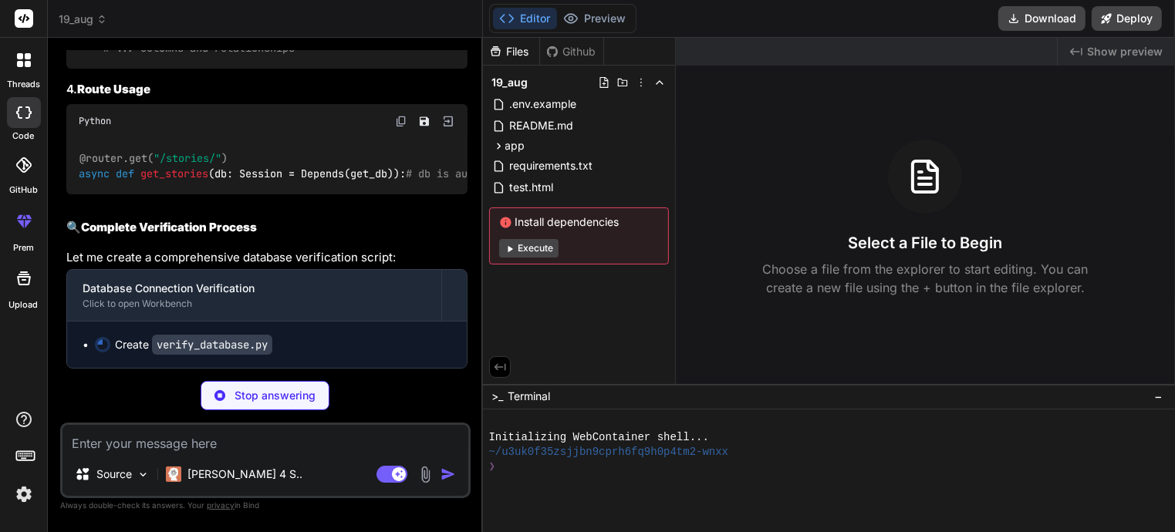
scroll to position [3833, 0]
click at [290, 397] on p "Stop answering" at bounding box center [275, 395] width 81 height 15
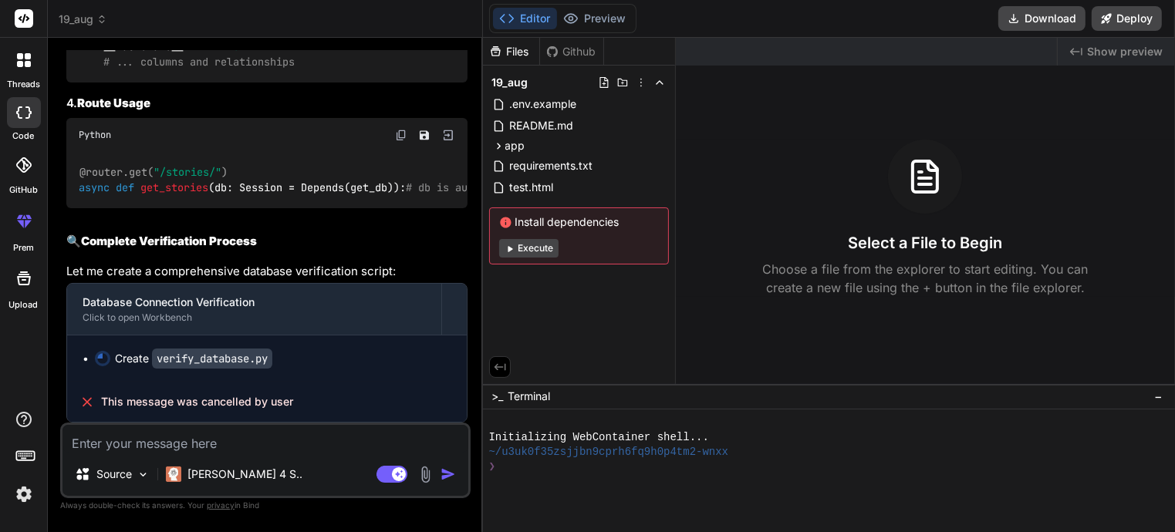
scroll to position [3820, 0]
click at [216, 442] on textarea at bounding box center [266, 439] width 406 height 28
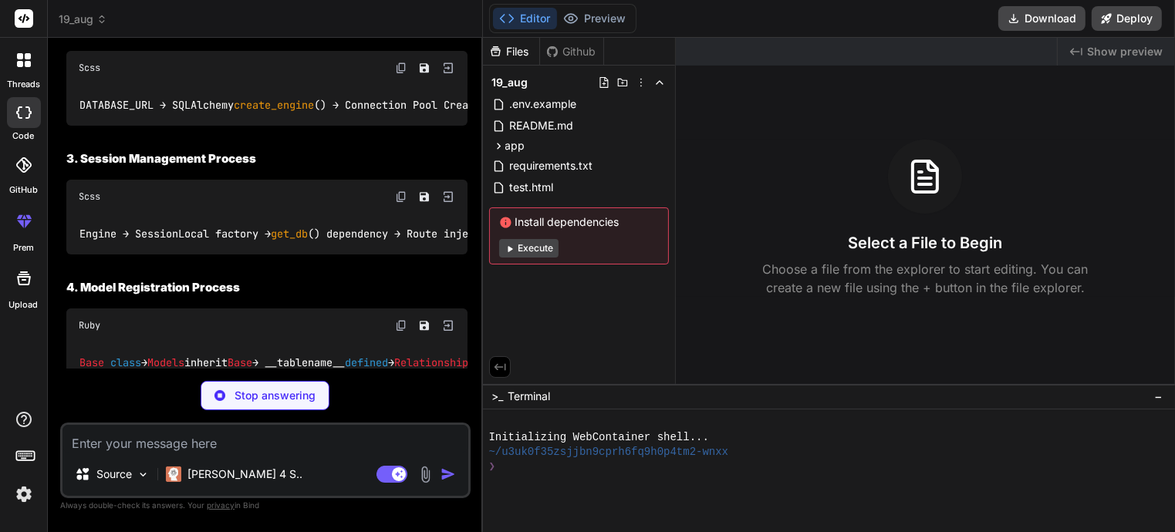
scroll to position [4288, 0]
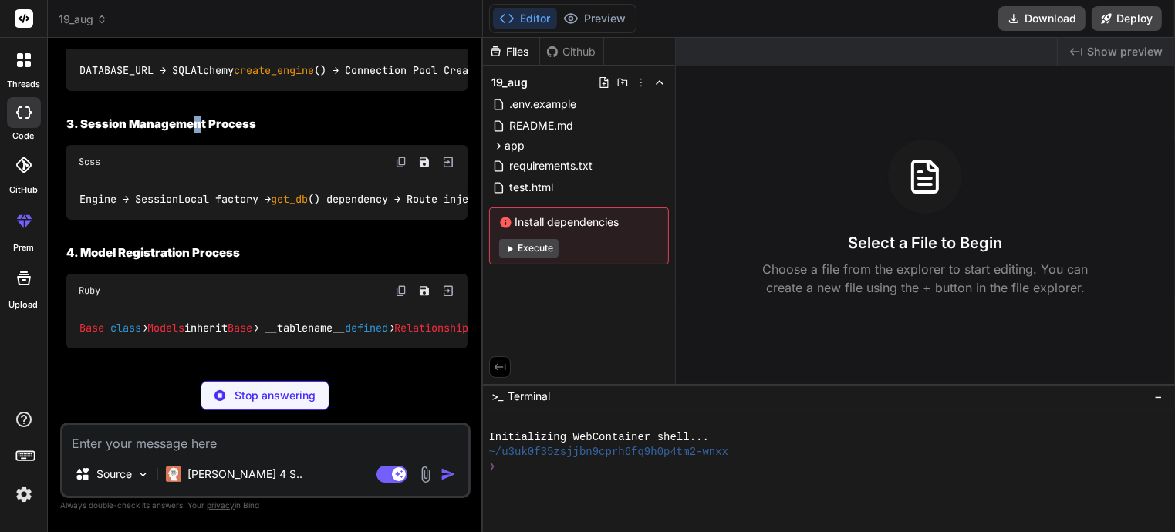
click at [198, 329] on div "🔄 Complete Database Connection Process 1. Environment Setup Process Bash . env …" at bounding box center [266, 296] width 401 height 961
click at [198, 329] on div "🔄 Complete Database Connection Process 1. Environment Setup Process Bash . env …" at bounding box center [266, 317] width 401 height 1003
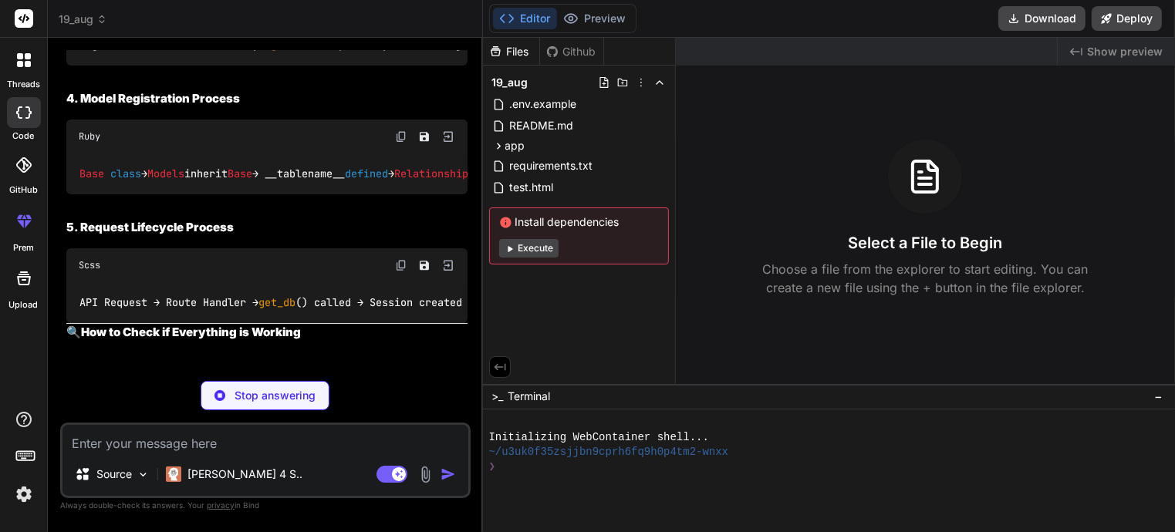
drag, startPoint x: 269, startPoint y: 305, endPoint x: 410, endPoint y: 312, distance: 141.4
click at [410, 312] on div "🔄 Complete Database Connection Process 1. Environment Setup Process Bash . env …" at bounding box center [266, 366] width 401 height 1408
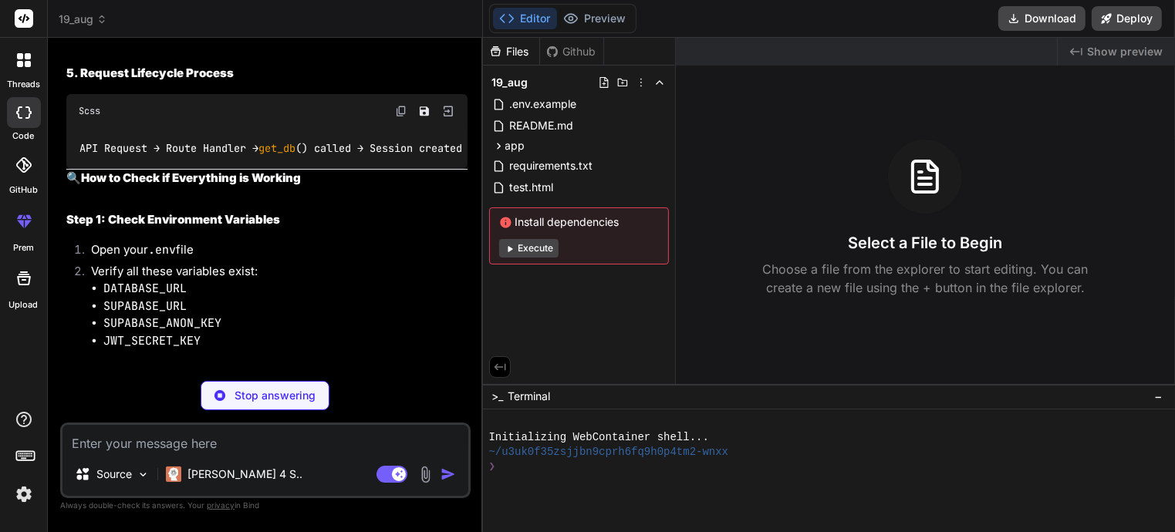
scroll to position [4751, 0]
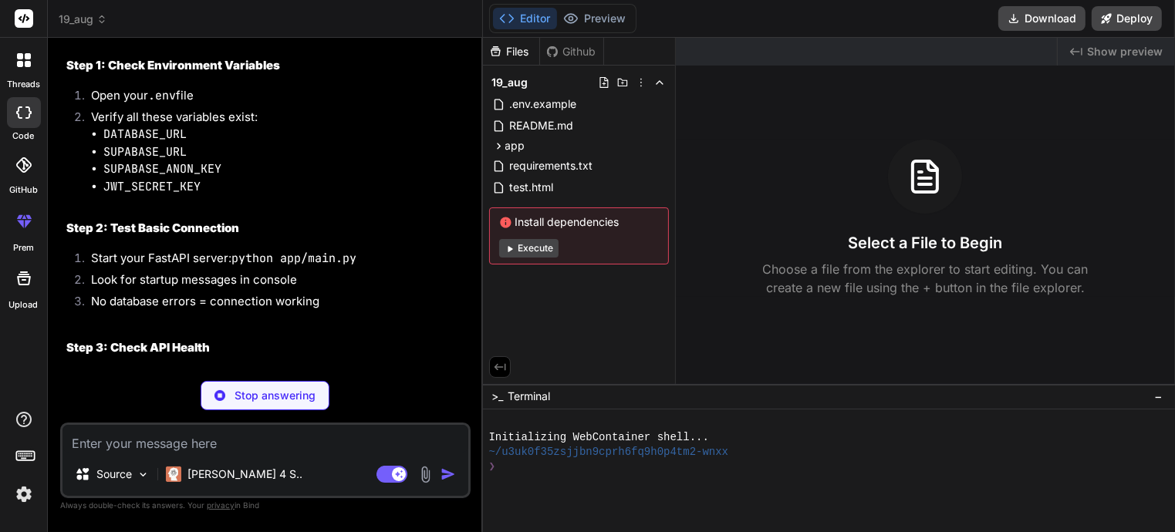
click at [233, 31] on strong "How to Check if Everything is Working" at bounding box center [191, 23] width 220 height 15
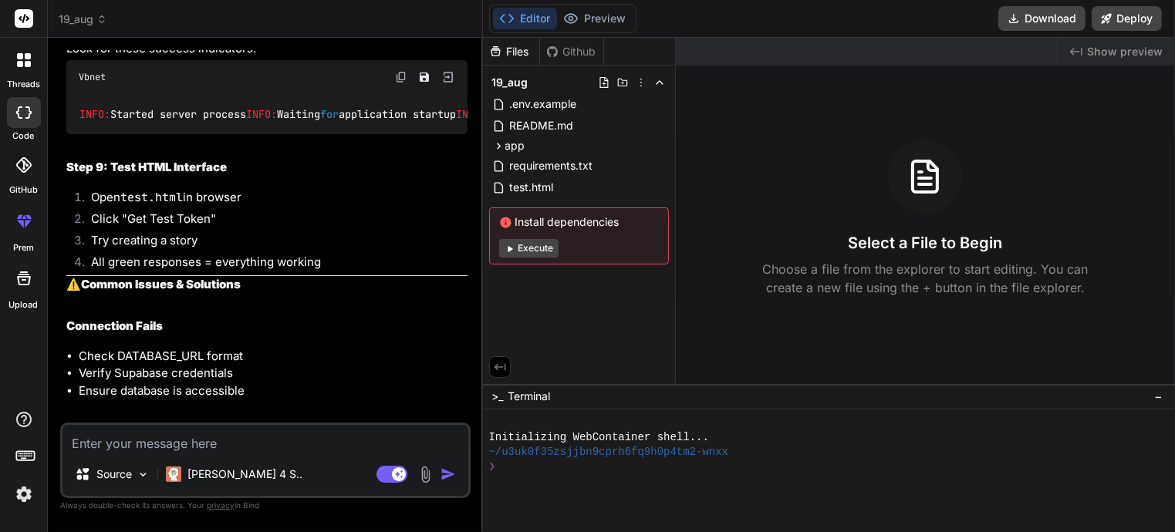
scroll to position [5677, 0]
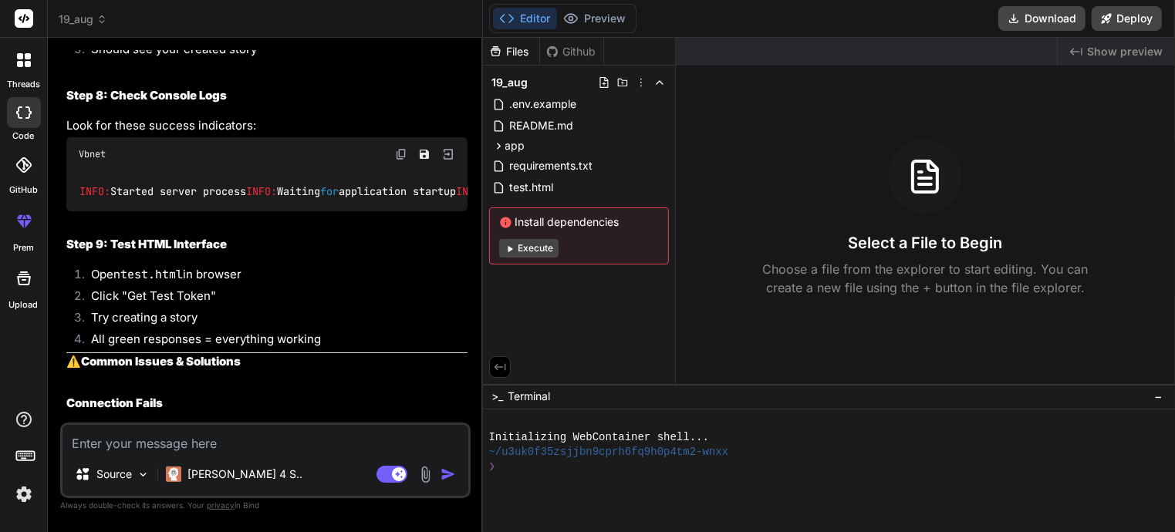
click at [226, 439] on textarea at bounding box center [266, 439] width 406 height 28
paste textarea "ret_value = fn(self, *arg, **kw) ^^^^^^^^^^^^^^^^^^^^ File "C:\Users\shadm\AppD…"
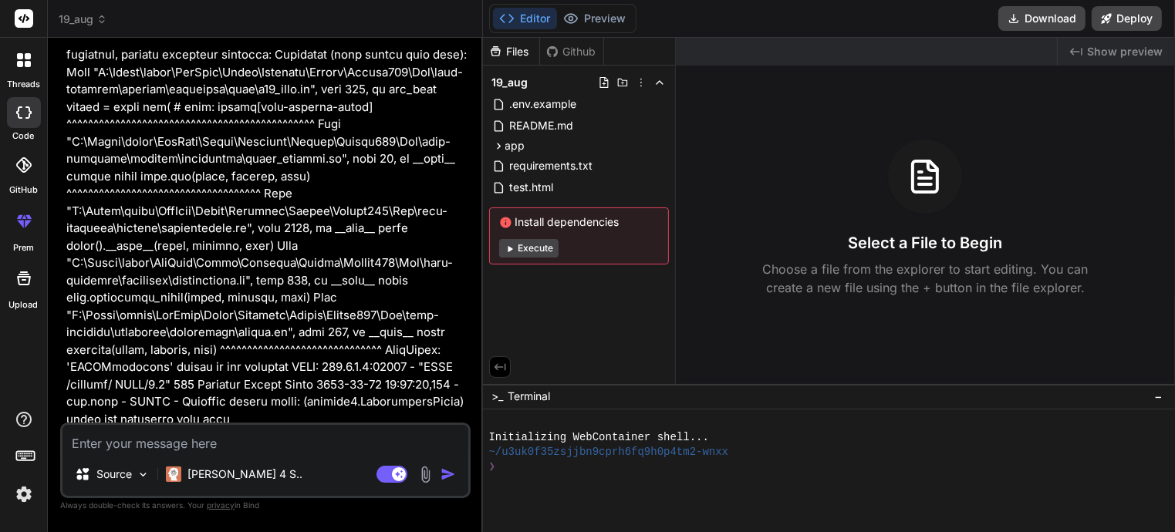
scroll to position [12969, 0]
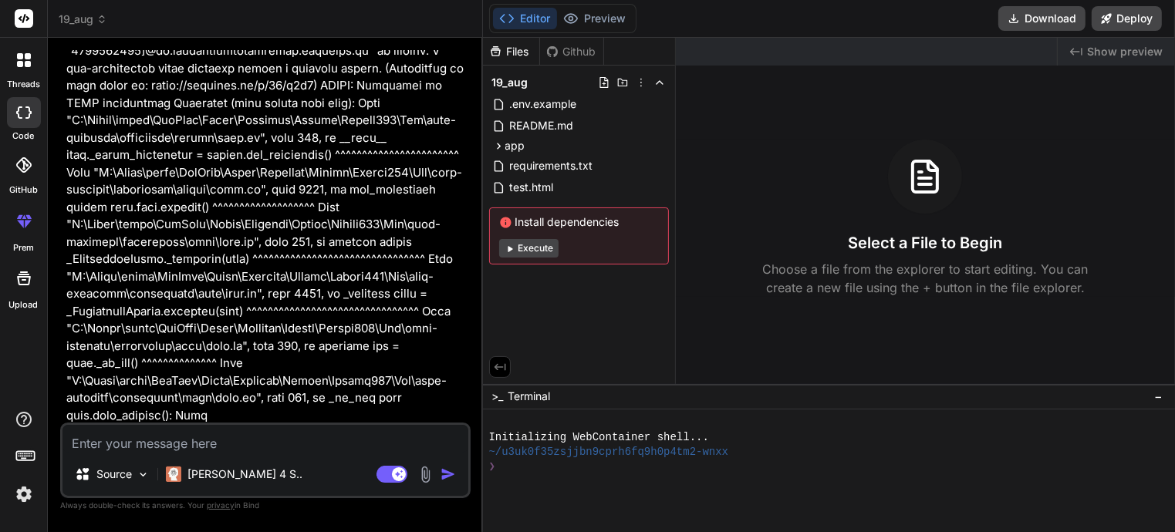
click at [555, 52] on icon at bounding box center [552, 52] width 12 height 12
click at [426, 477] on img at bounding box center [426, 475] width 18 height 18
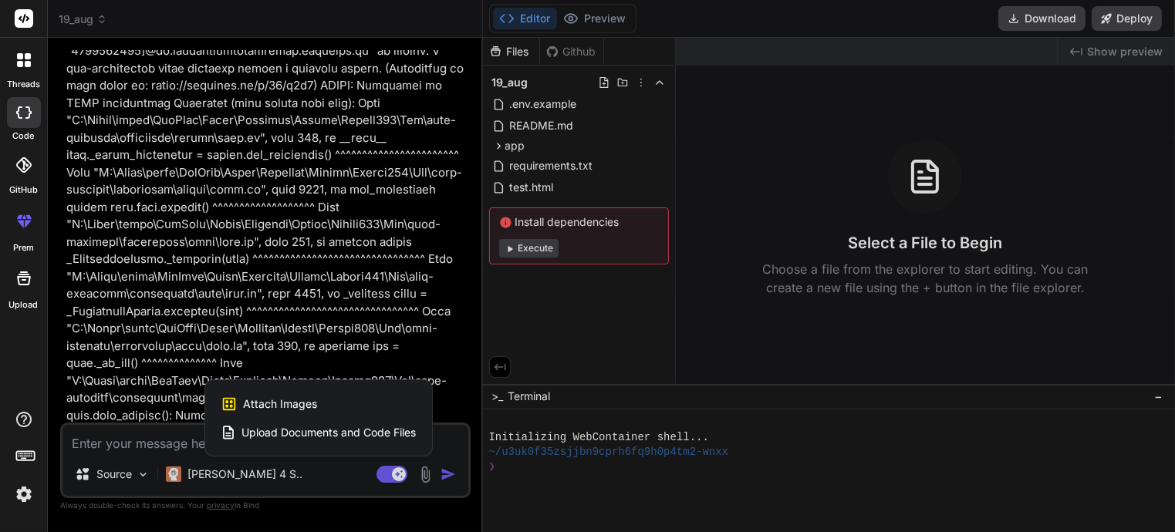
click at [427, 478] on div at bounding box center [587, 266] width 1175 height 532
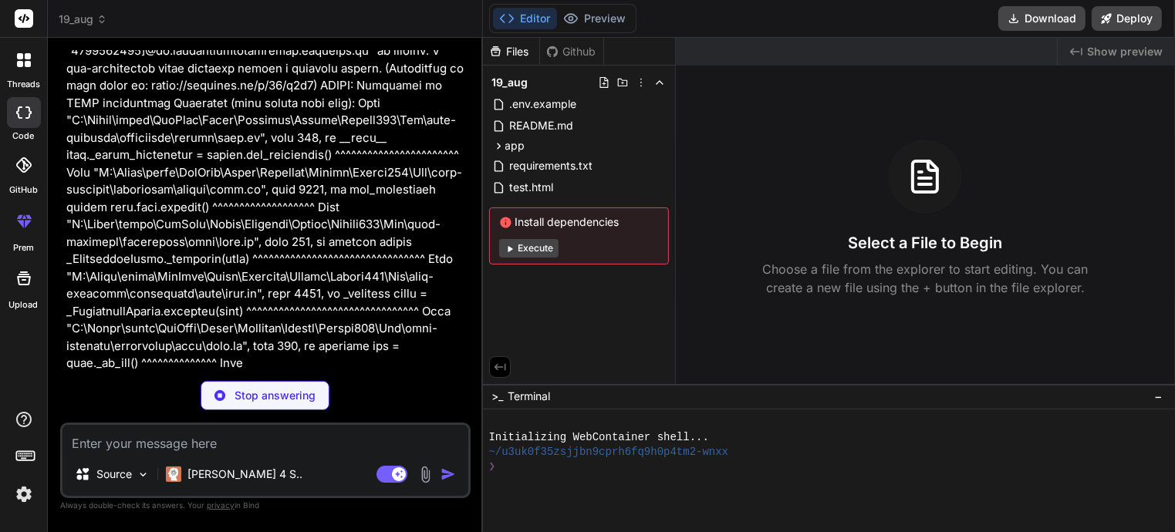
click at [431, 480] on img at bounding box center [426, 475] width 18 height 18
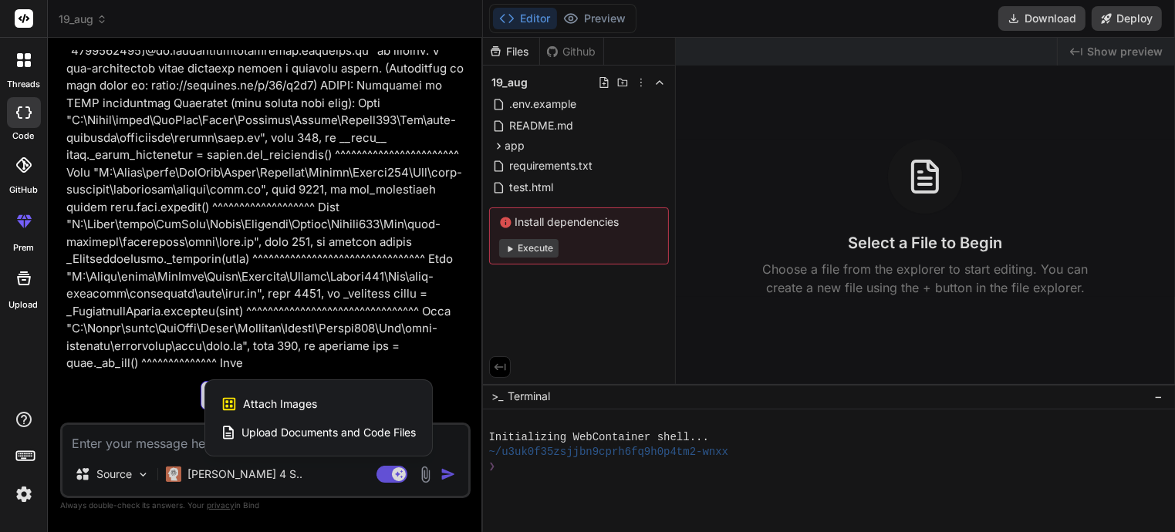
click at [431, 480] on div at bounding box center [587, 266] width 1175 height 532
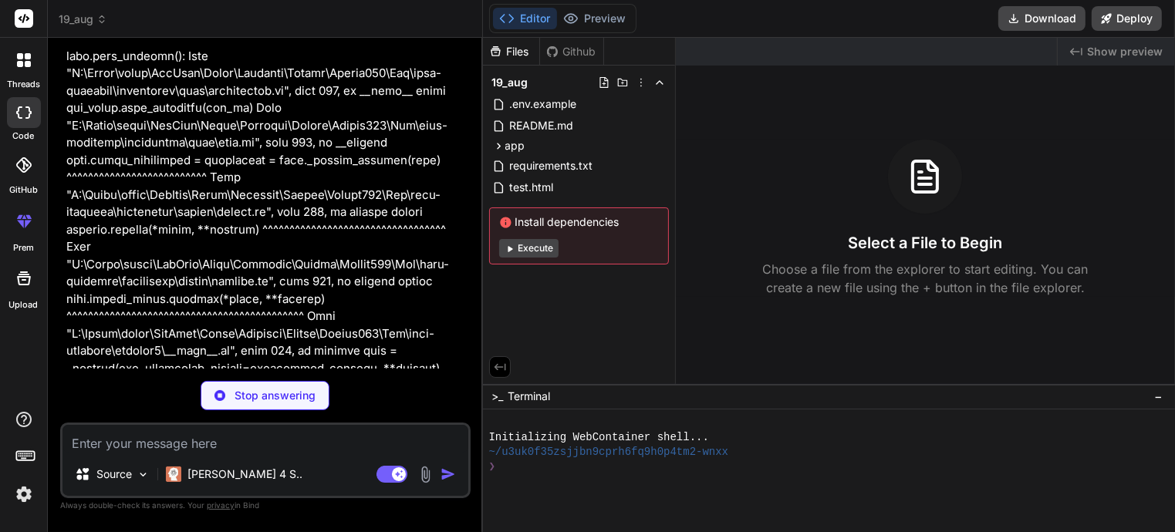
scroll to position [13587, 0]
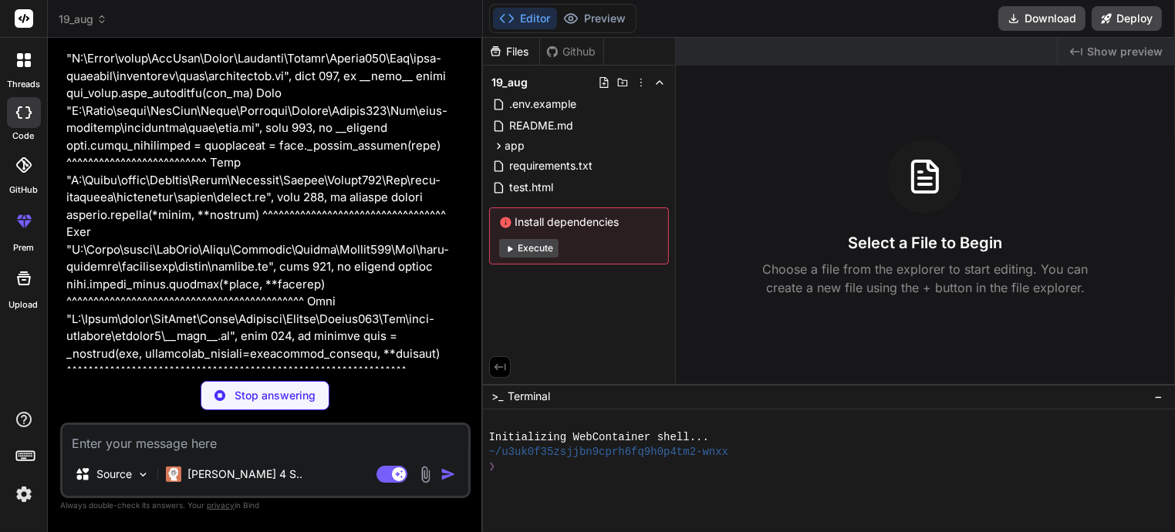
click at [427, 487] on div "Source Claude 4 S.." at bounding box center [266, 477] width 406 height 37
click at [429, 481] on img at bounding box center [426, 475] width 18 height 18
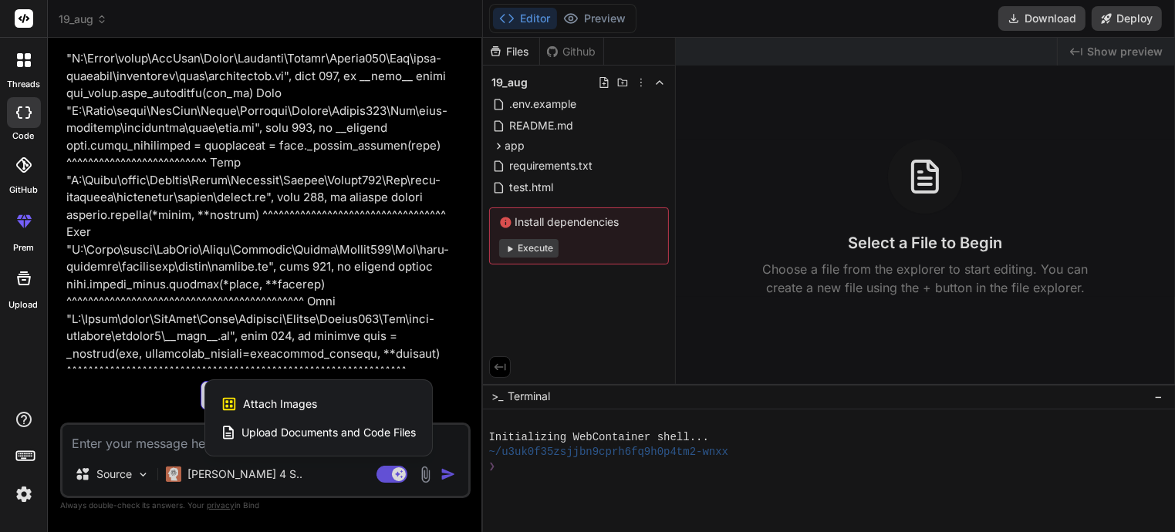
click at [391, 430] on span "Upload Documents and Code Files" at bounding box center [329, 432] width 174 height 15
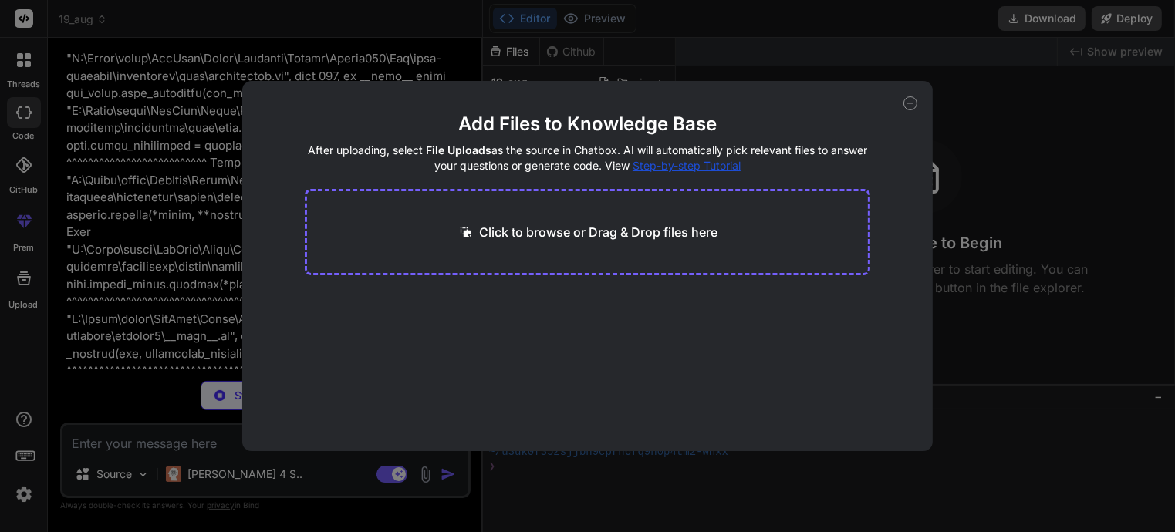
click at [906, 107] on icon at bounding box center [911, 103] width 14 height 14
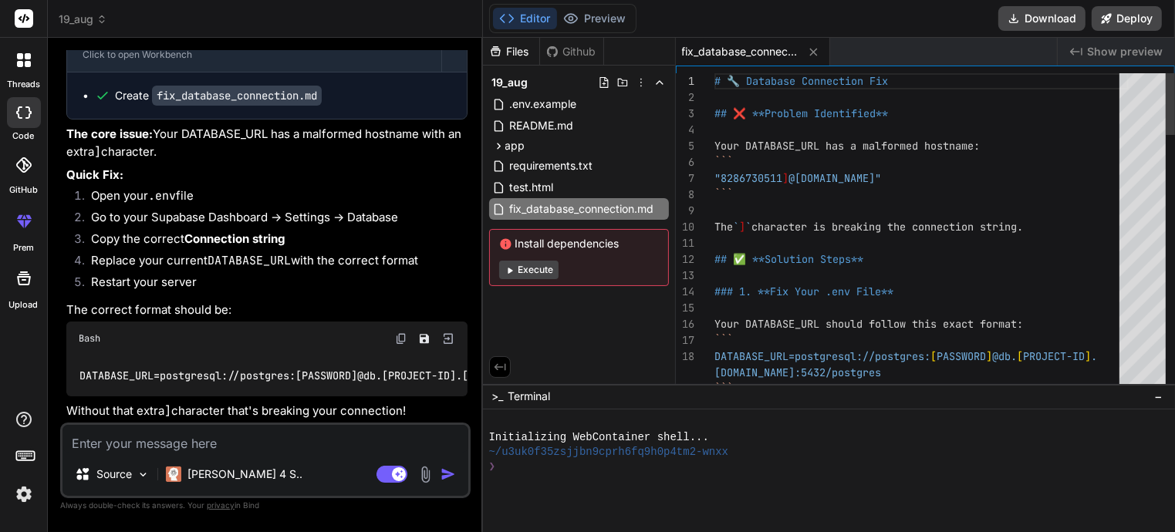
scroll to position [0, 0]
